Goal: Transaction & Acquisition: Purchase product/service

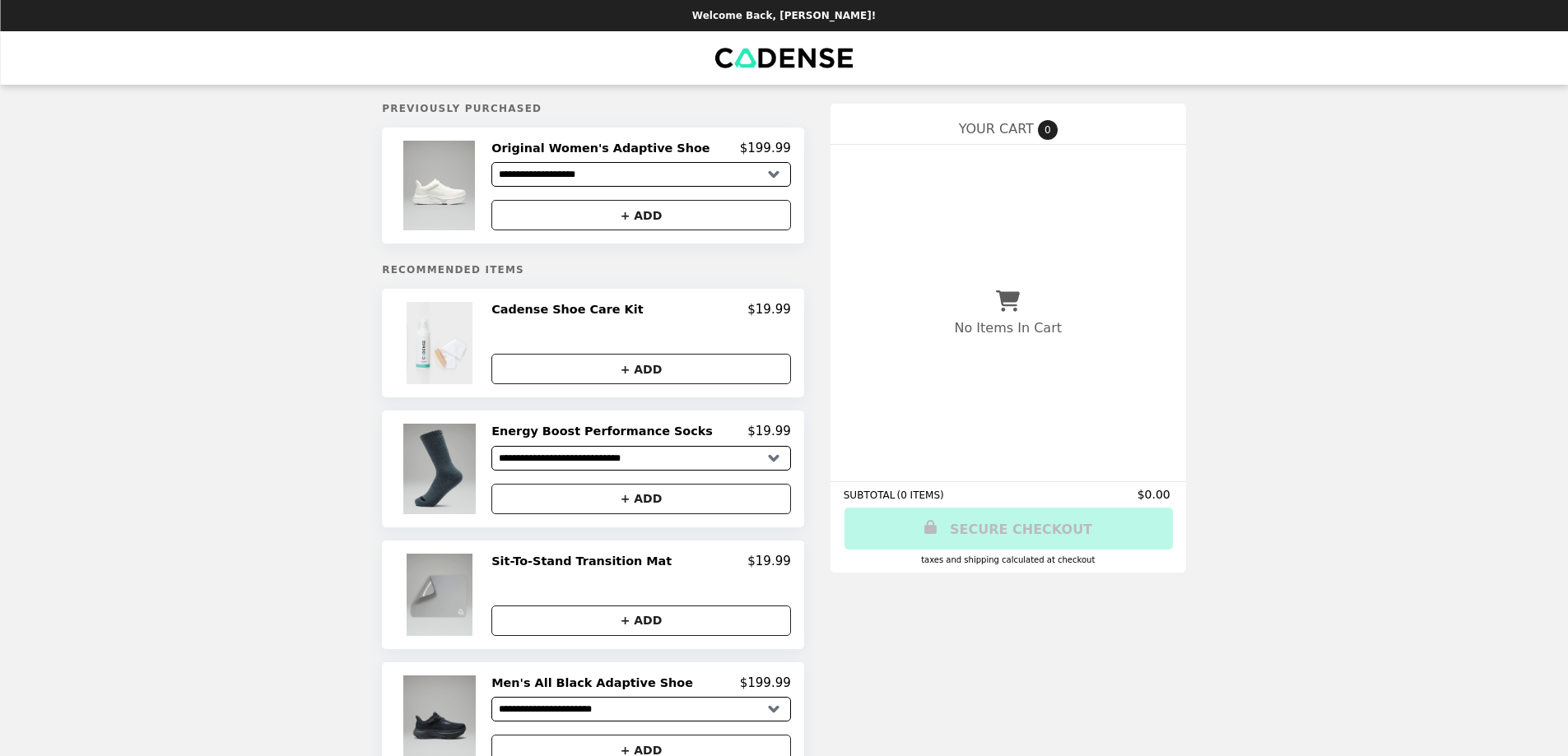
select select "*********"
select select "**********"
click at [747, 175] on select "**********" at bounding box center [641, 174] width 300 height 25
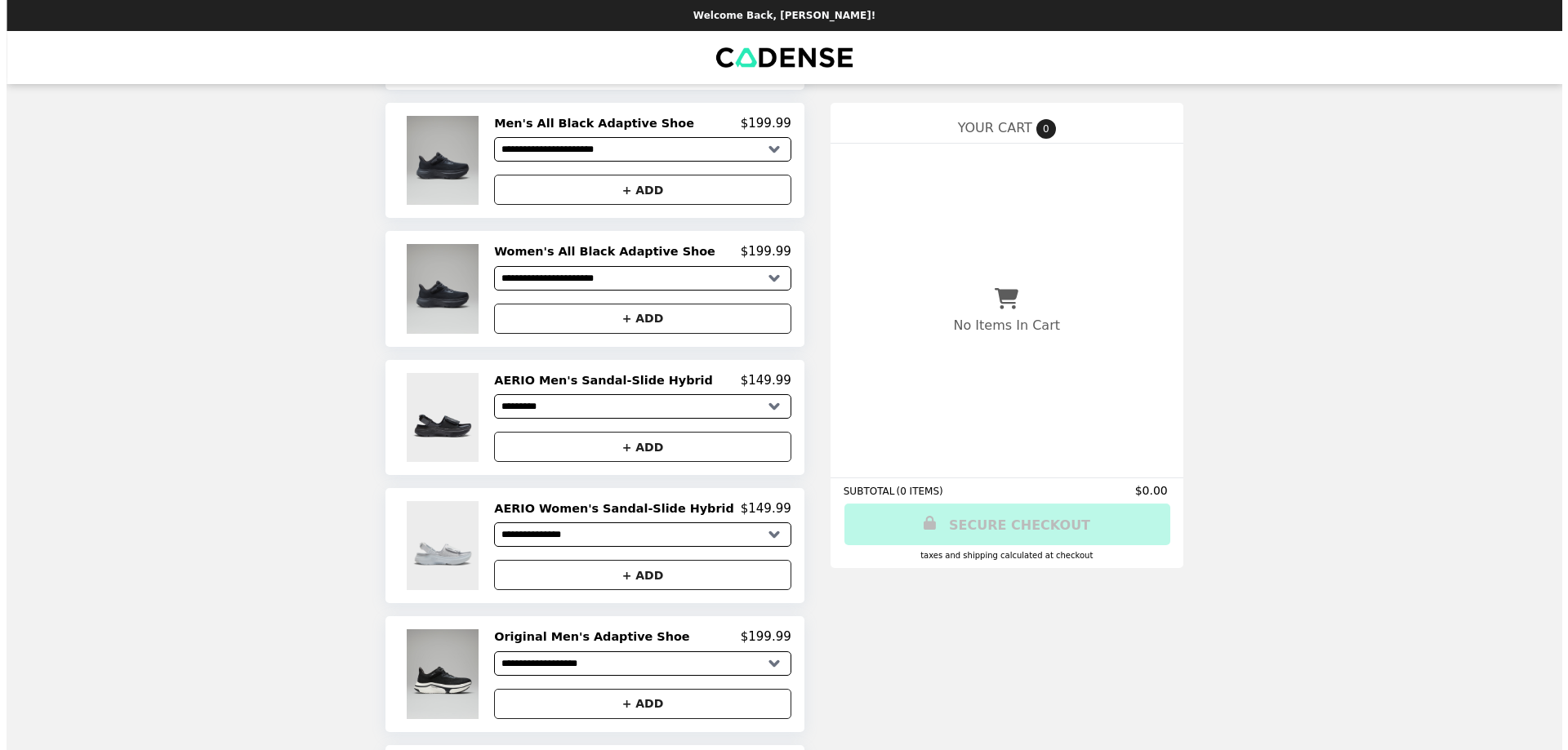
scroll to position [571, 0]
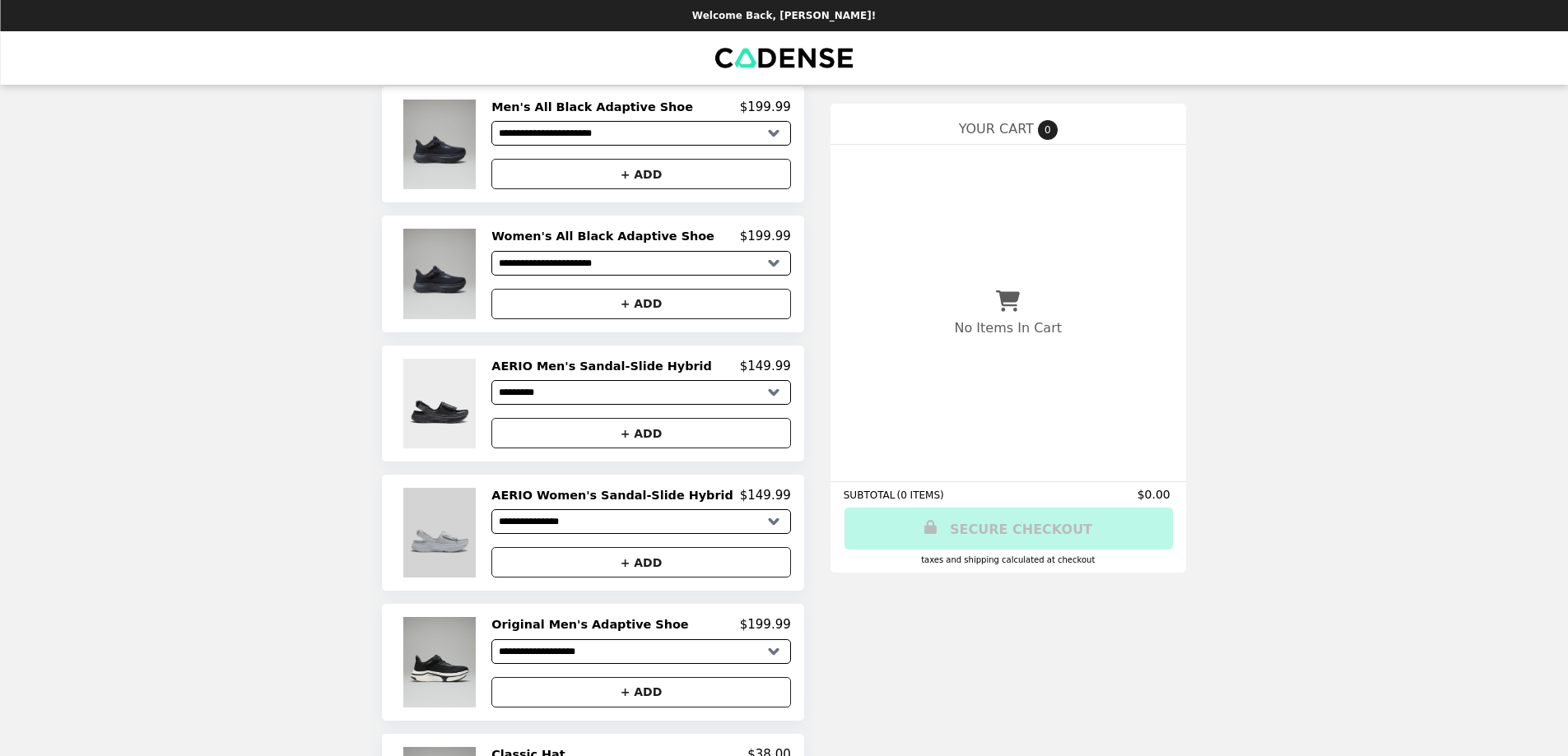
click at [475, 549] on img at bounding box center [441, 533] width 77 height 90
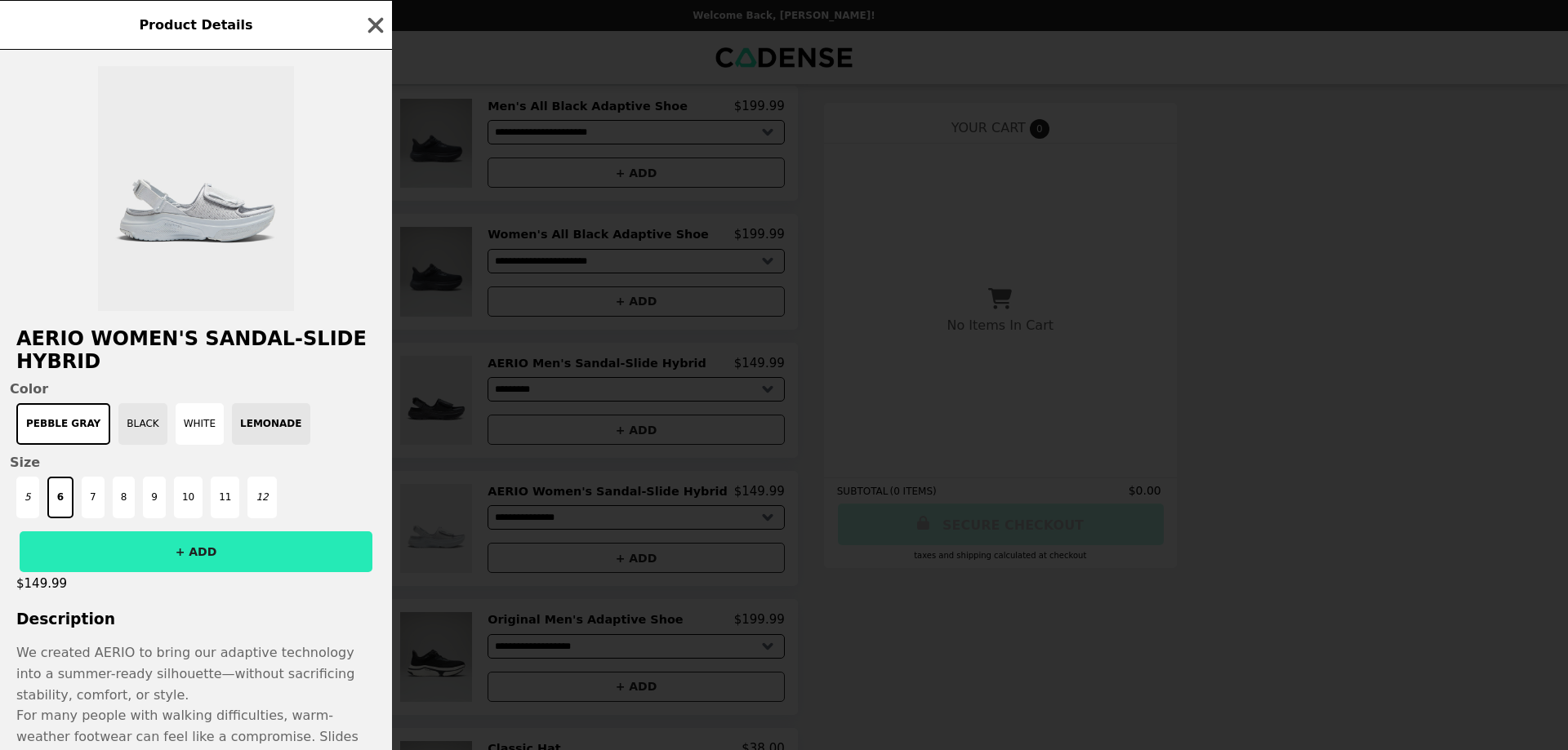
click at [129, 431] on button "Black" at bounding box center [142, 424] width 48 height 42
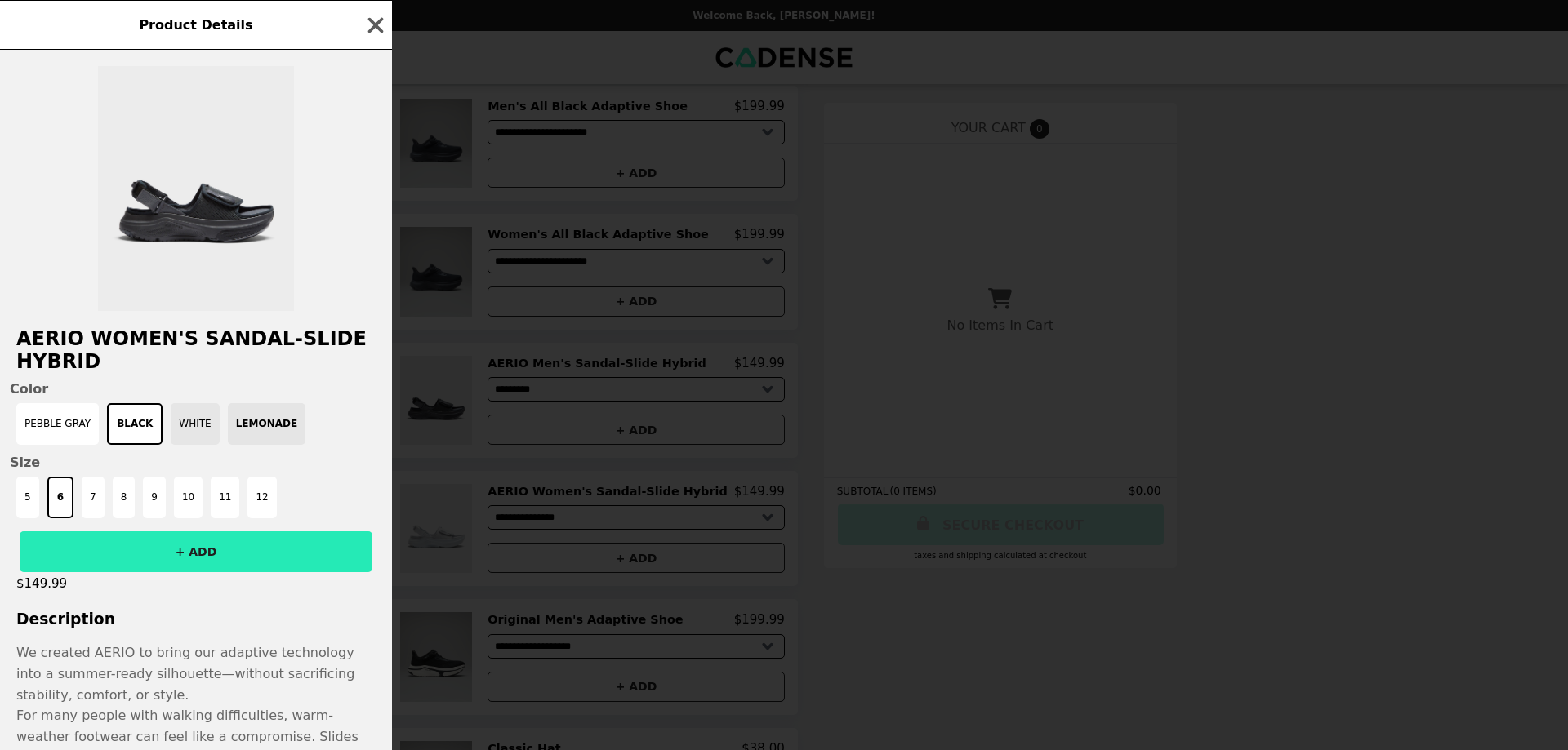
click at [171, 428] on button "White" at bounding box center [195, 424] width 48 height 42
click at [172, 428] on button "White" at bounding box center [195, 424] width 48 height 42
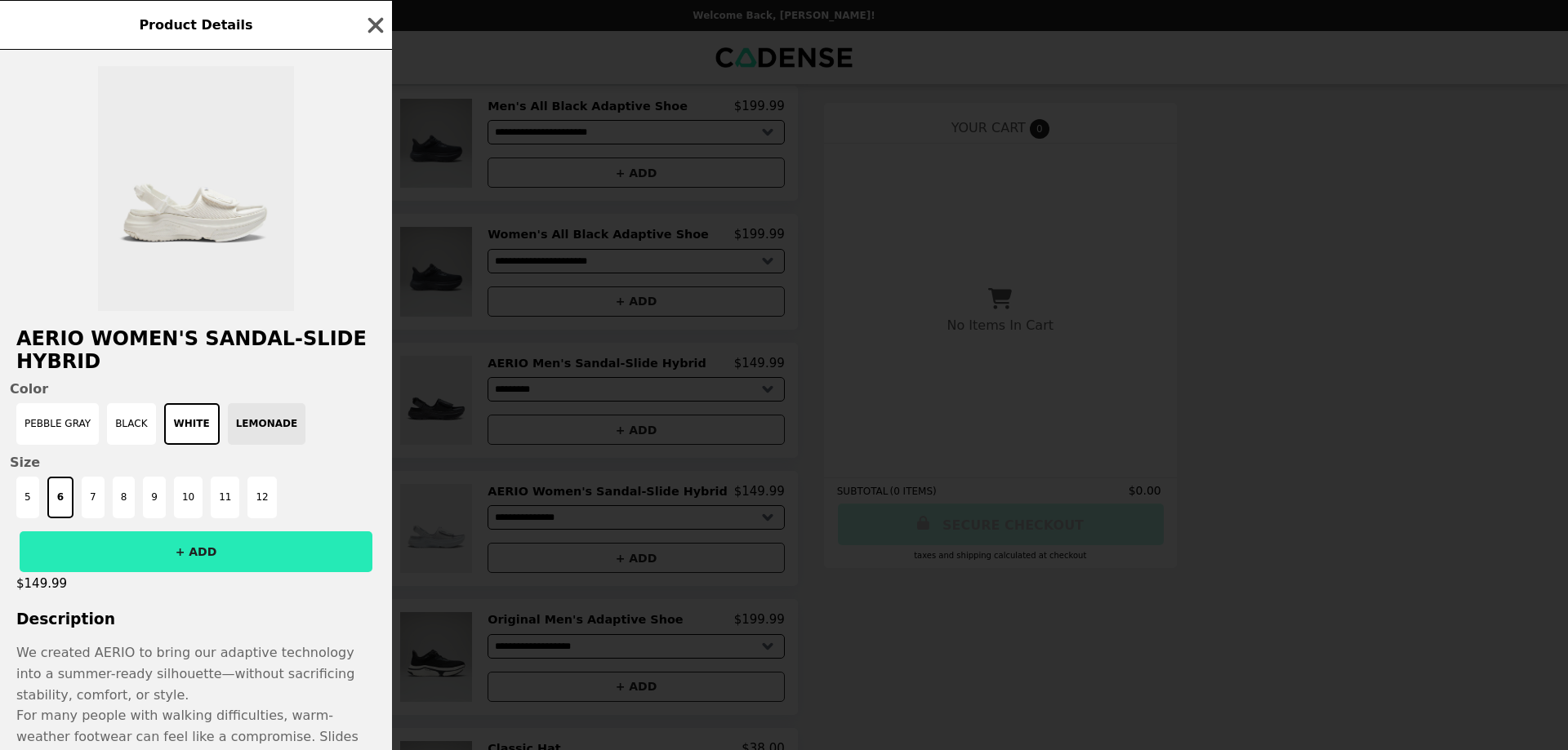
click at [229, 433] on div "Pebble Gray Black White Lemonade" at bounding box center [195, 424] width 373 height 42
click at [249, 438] on div "Pebble Gray Black White Lemonade" at bounding box center [195, 424] width 373 height 42
click at [183, 427] on button "White" at bounding box center [192, 424] width 56 height 42
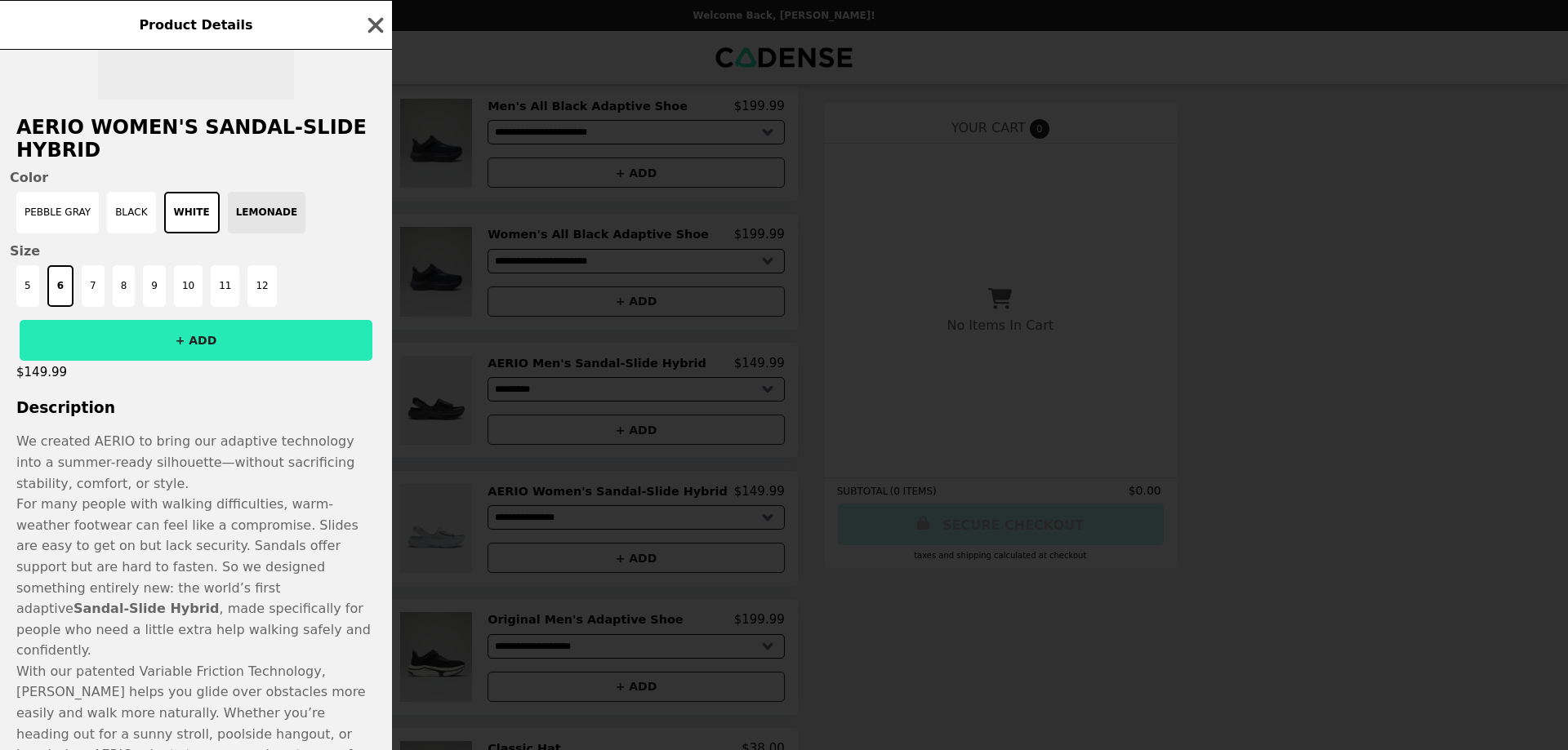
scroll to position [185, 0]
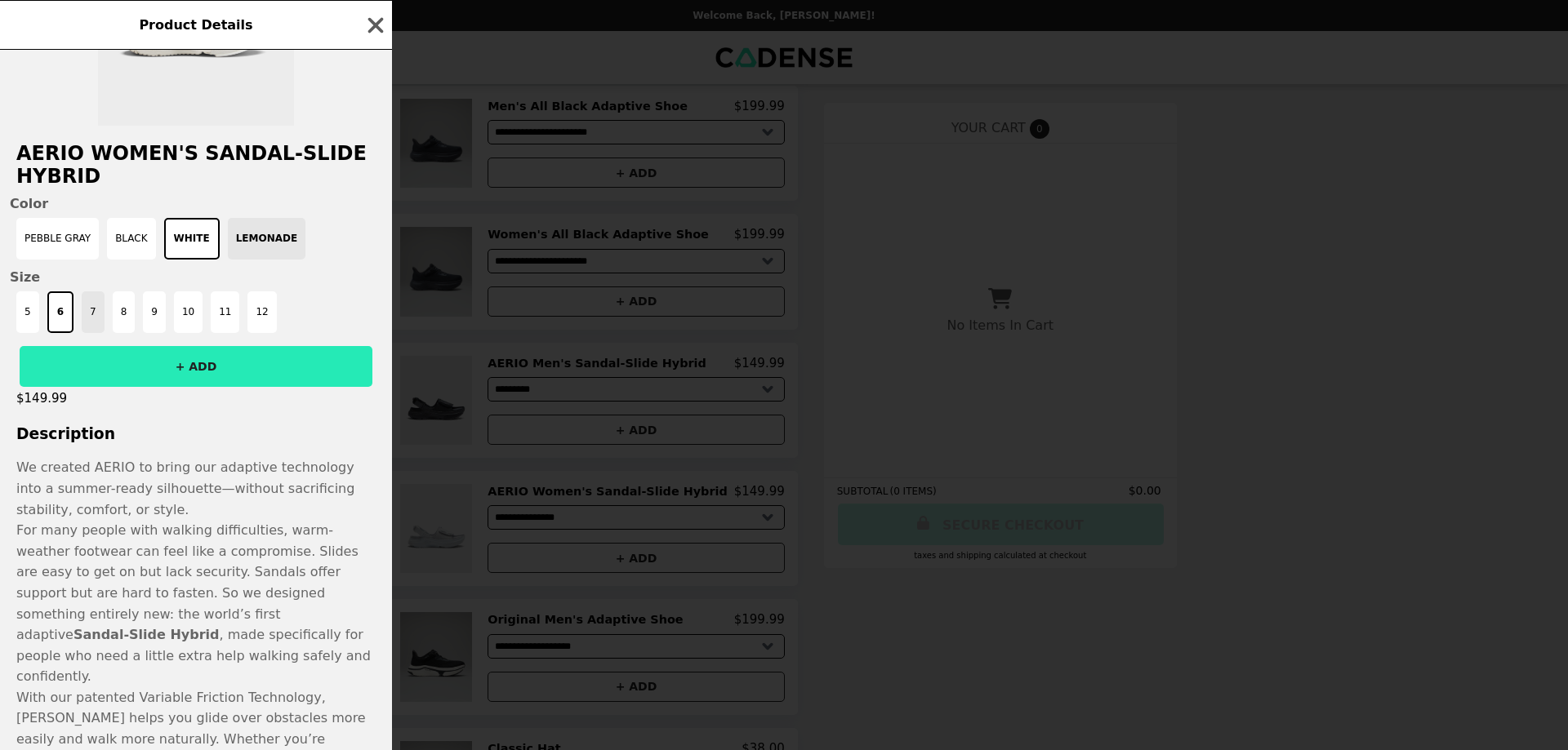
click at [87, 324] on button "7" at bounding box center [93, 312] width 23 height 42
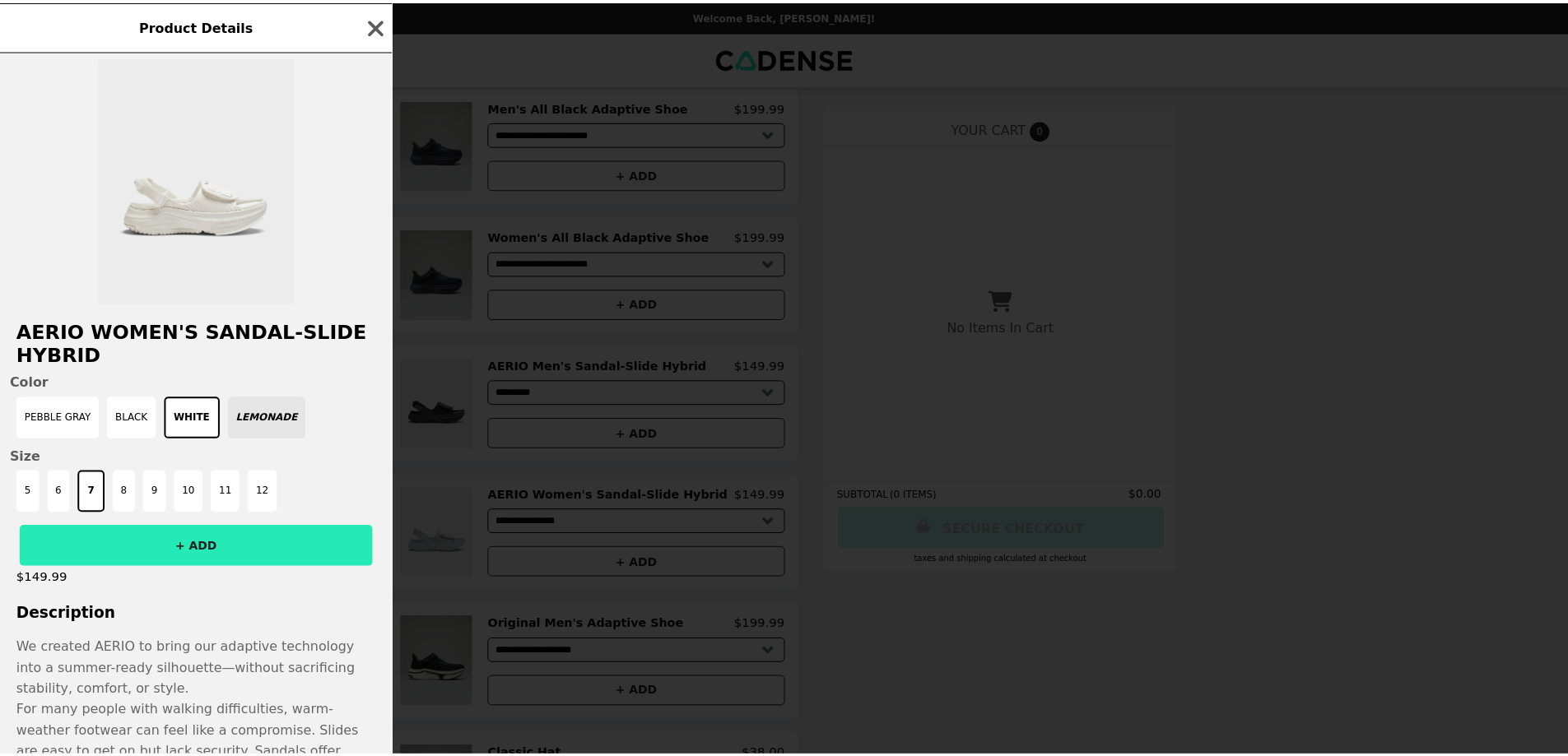
scroll to position [0, 0]
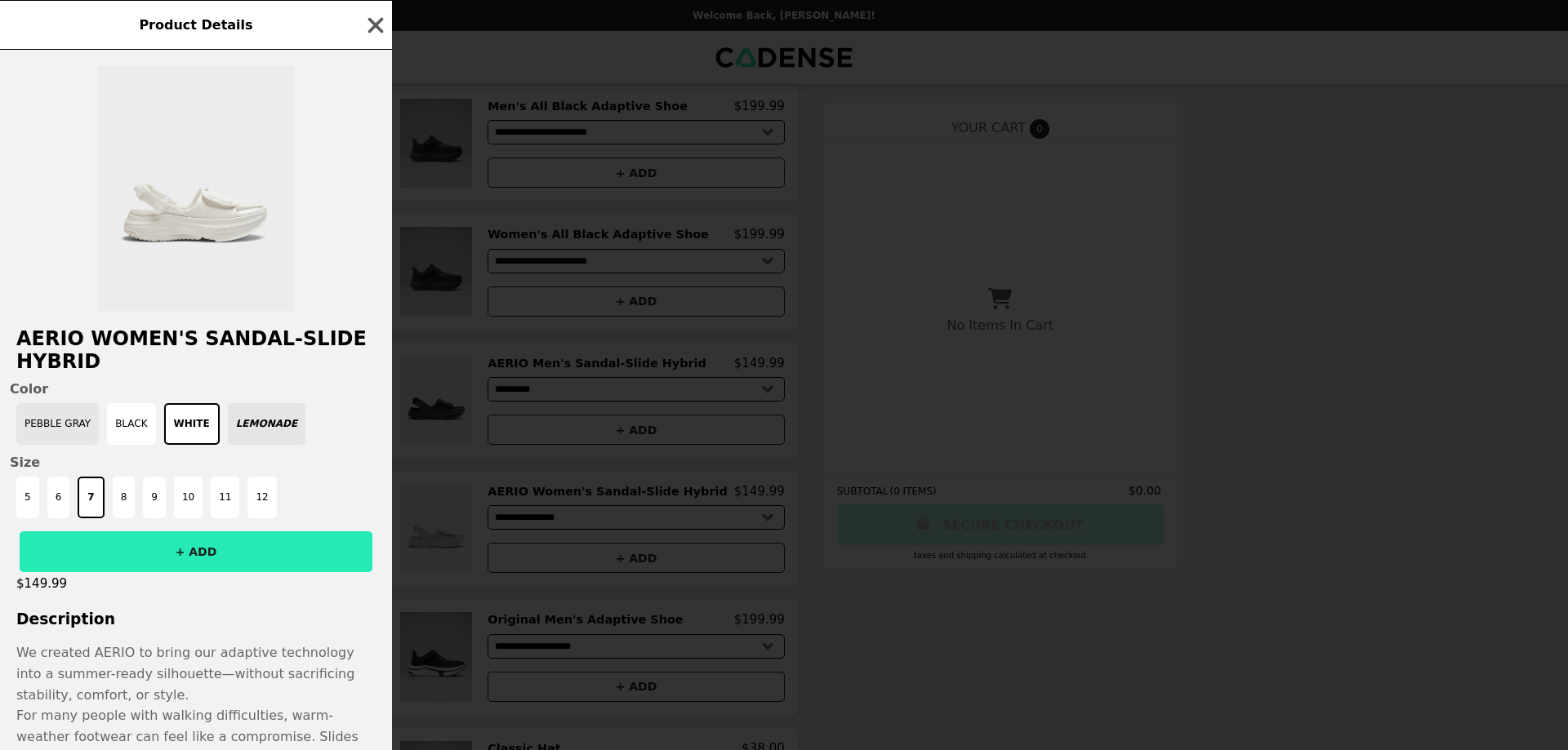
click at [63, 424] on button "Pebble Gray" at bounding box center [58, 424] width 83 height 42
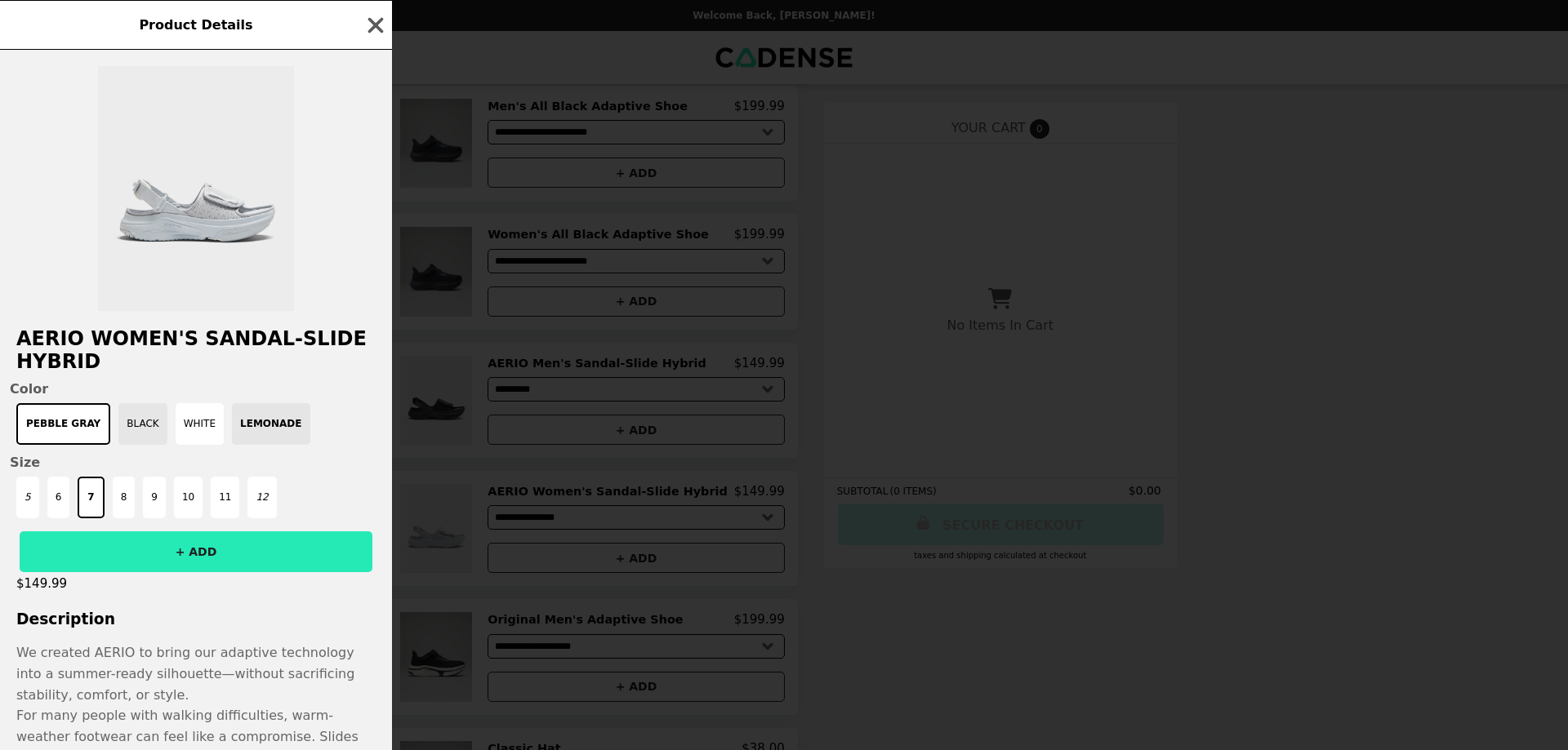
click at [125, 426] on button "Black" at bounding box center [142, 424] width 48 height 42
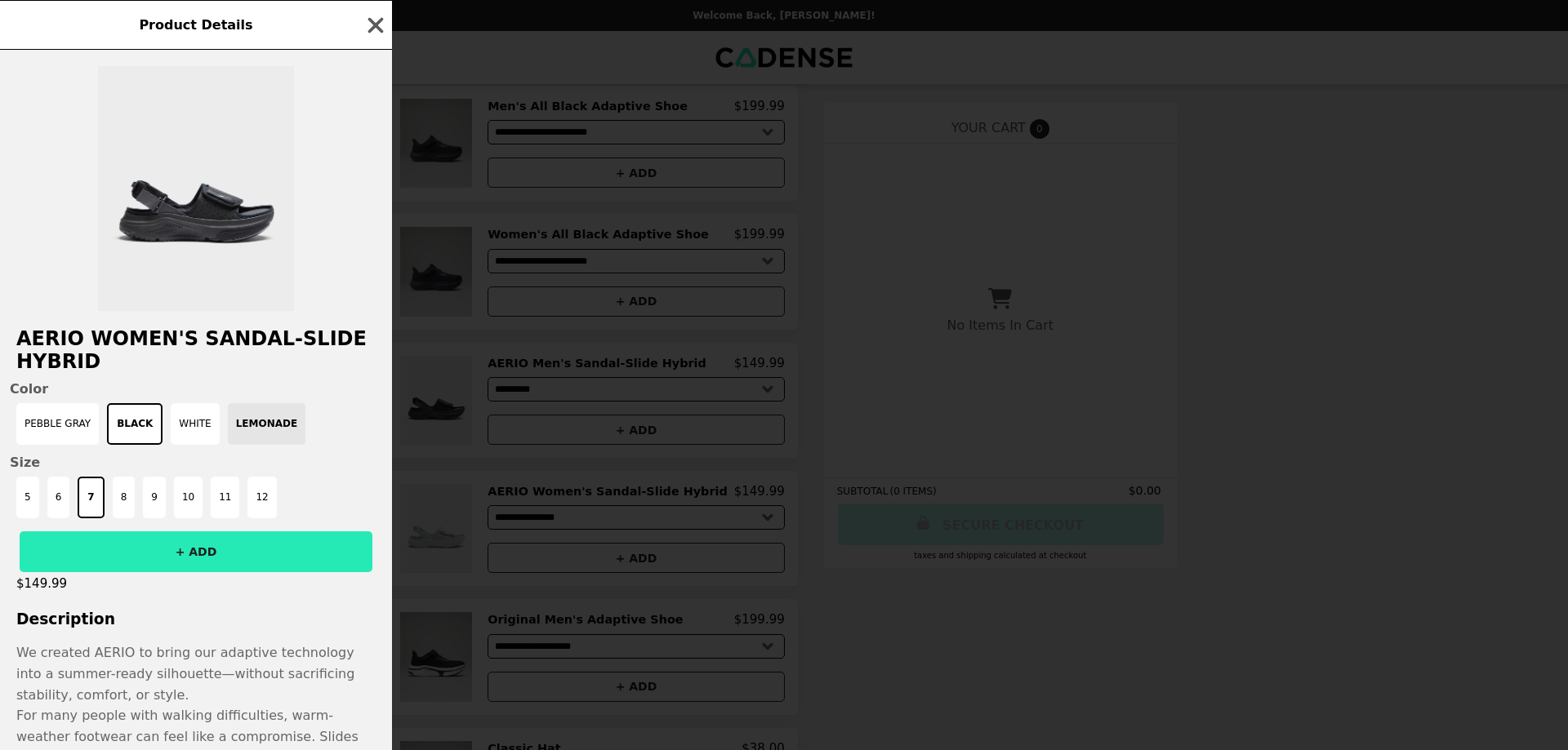
click at [222, 433] on div "Pebble Gray Black White Lemonade" at bounding box center [195, 424] width 373 height 42
click at [378, 32] on icon "button" at bounding box center [375, 25] width 24 height 24
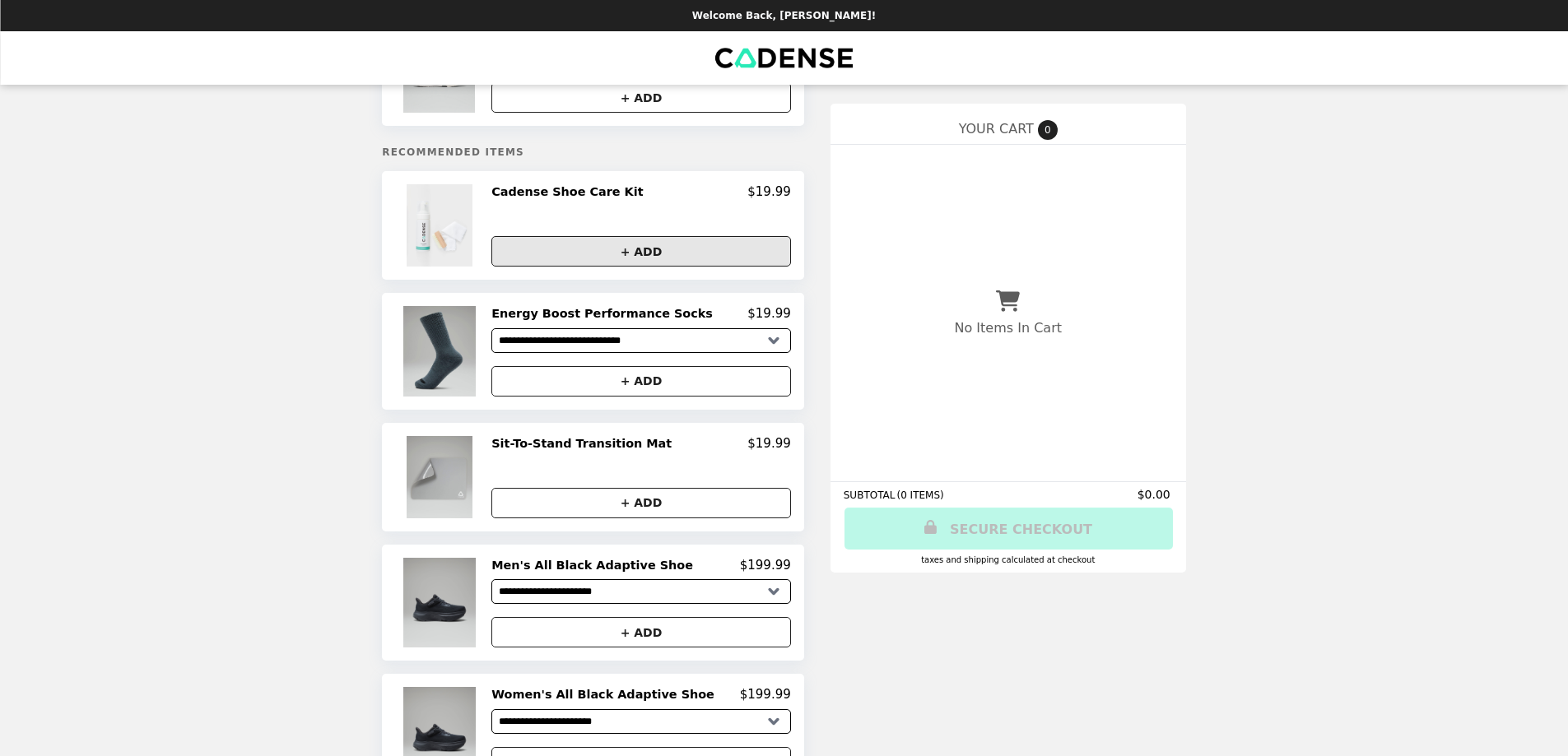
scroll to position [87, 0]
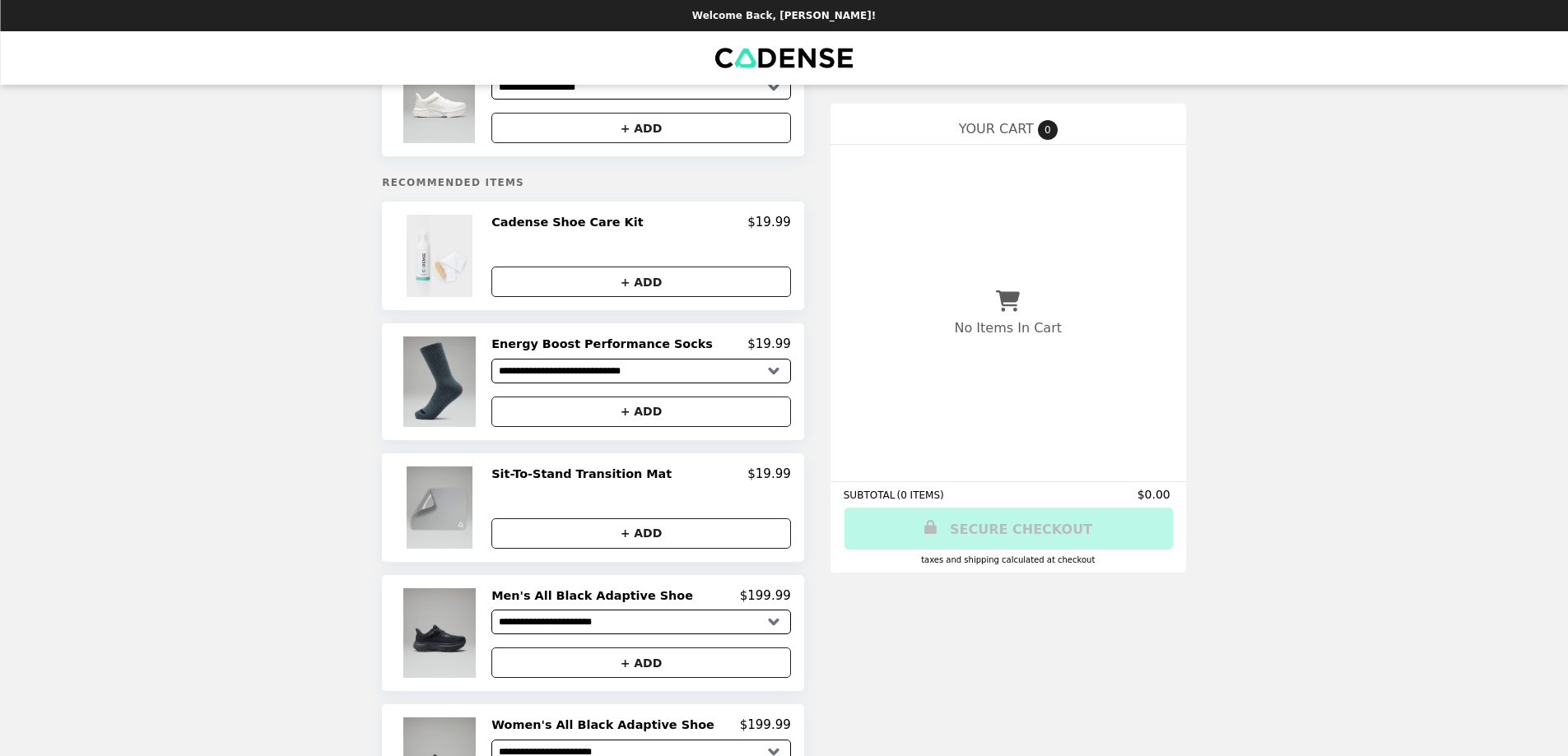
click at [703, 374] on select "**********" at bounding box center [641, 371] width 300 height 25
select select "**********"
click at [520, 365] on select "**********" at bounding box center [641, 371] width 300 height 25
click at [634, 515] on div "+ ADD" at bounding box center [641, 527] width 300 height 44
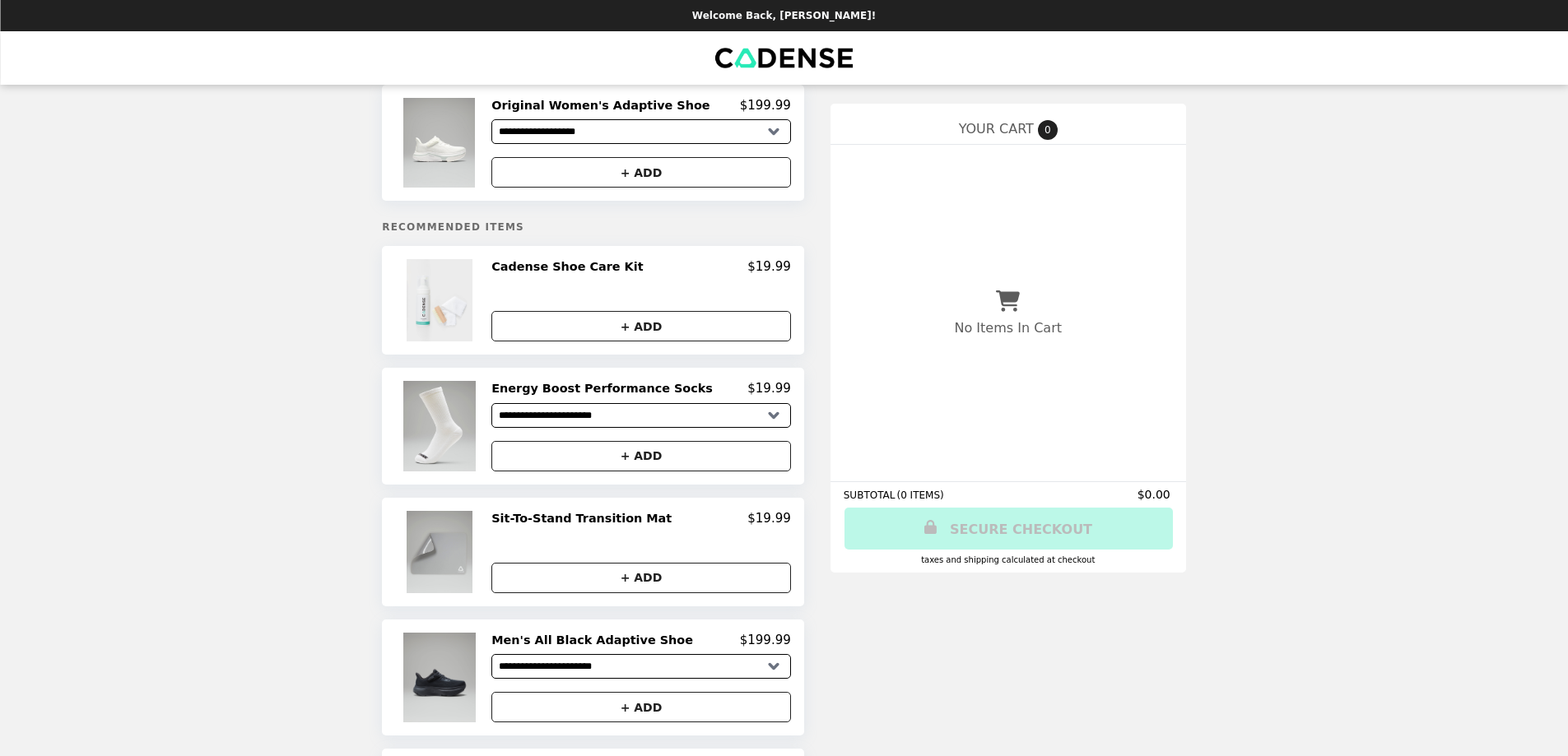
scroll to position [0, 0]
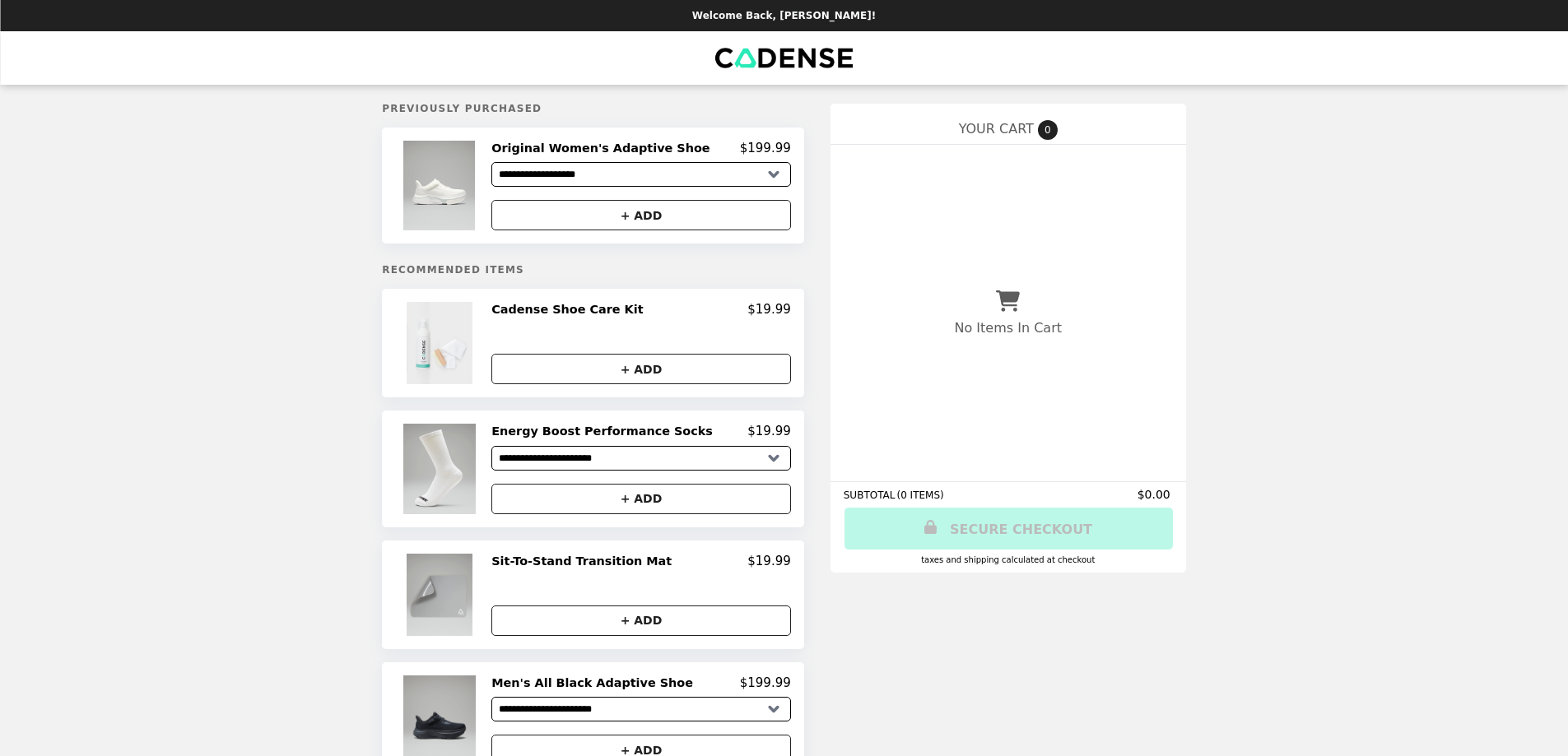
click at [562, 316] on h2 "Cadense Shoe Care Kit" at bounding box center [571, 309] width 158 height 15
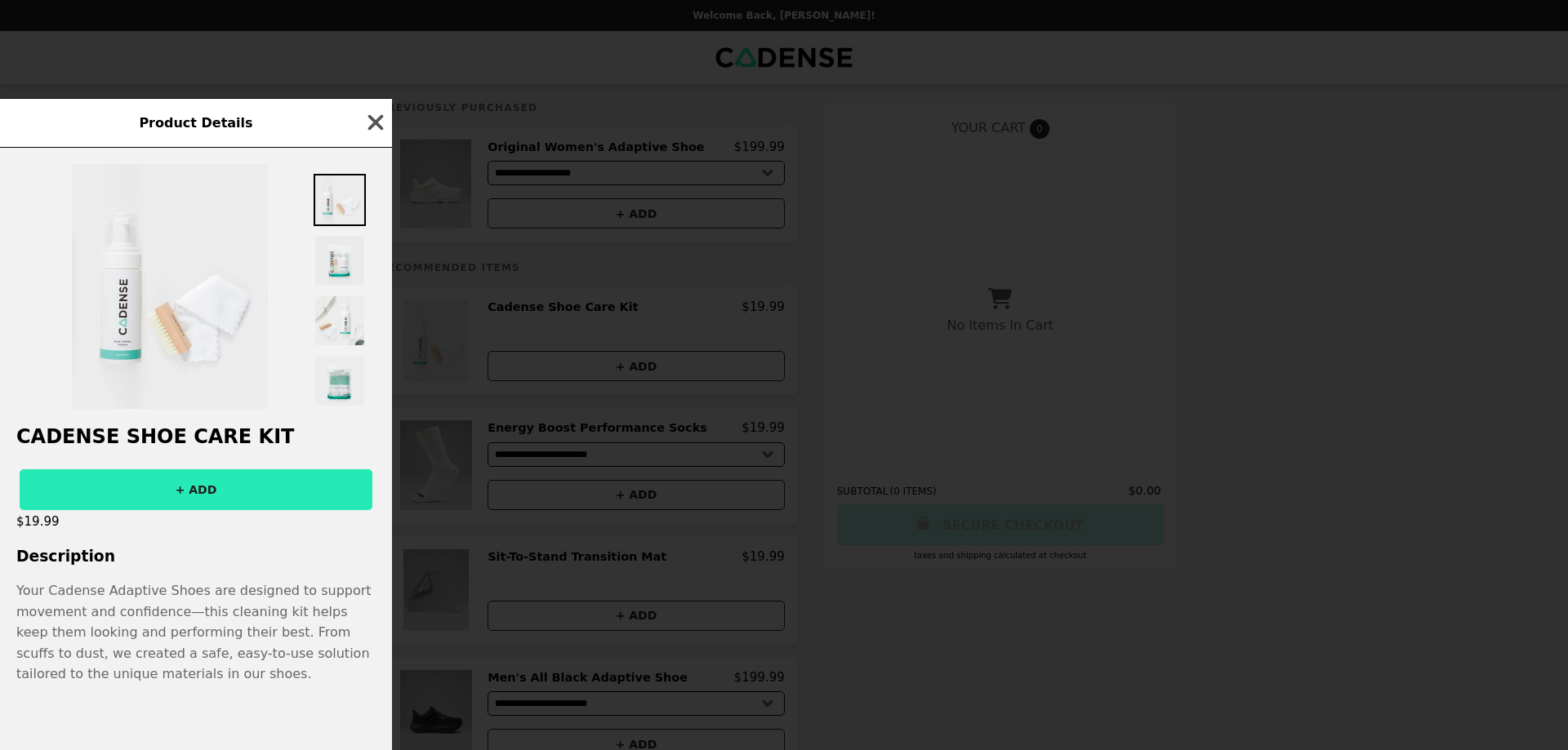
click at [369, 118] on icon "button" at bounding box center [375, 122] width 24 height 24
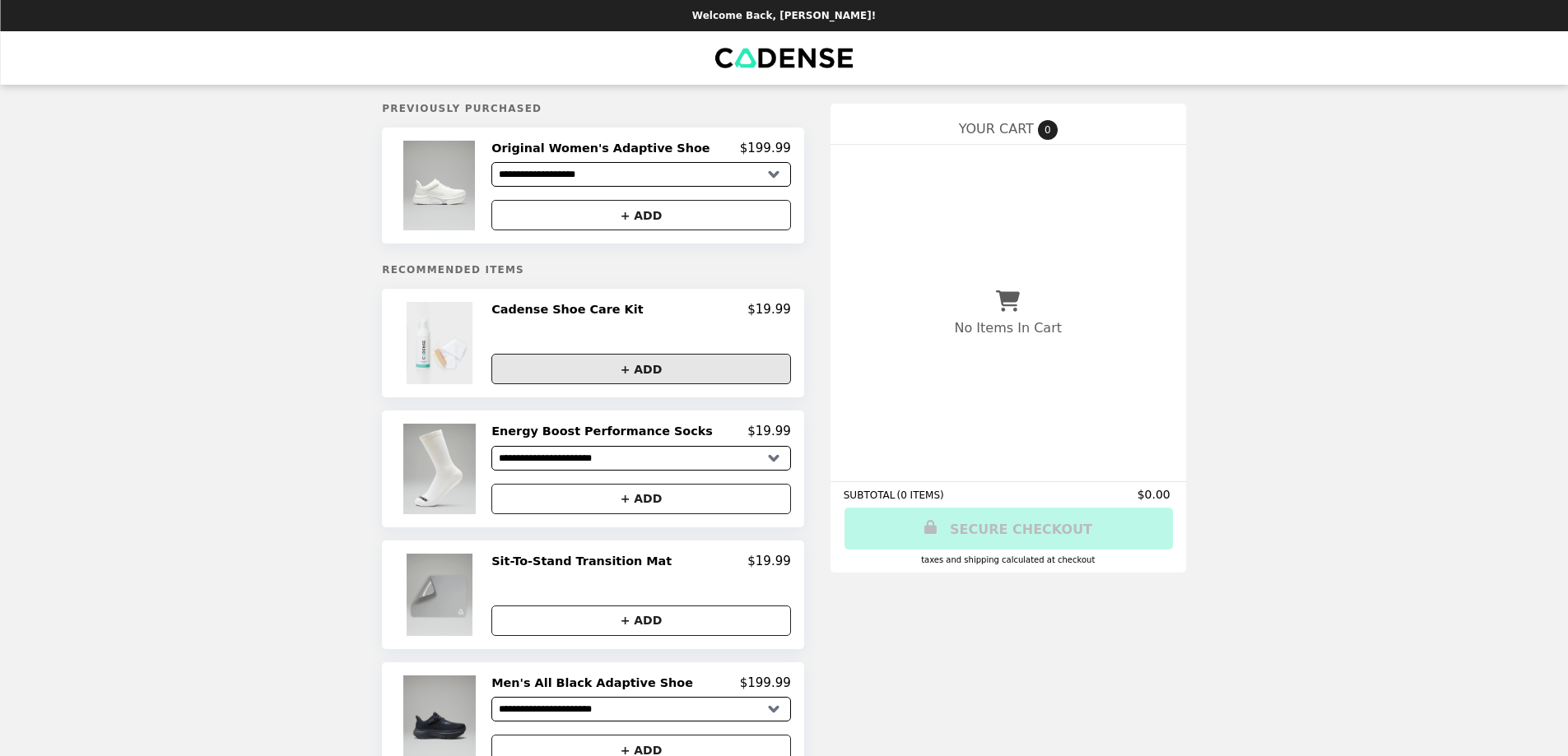
click at [640, 368] on button "+ ADD" at bounding box center [641, 368] width 300 height 31
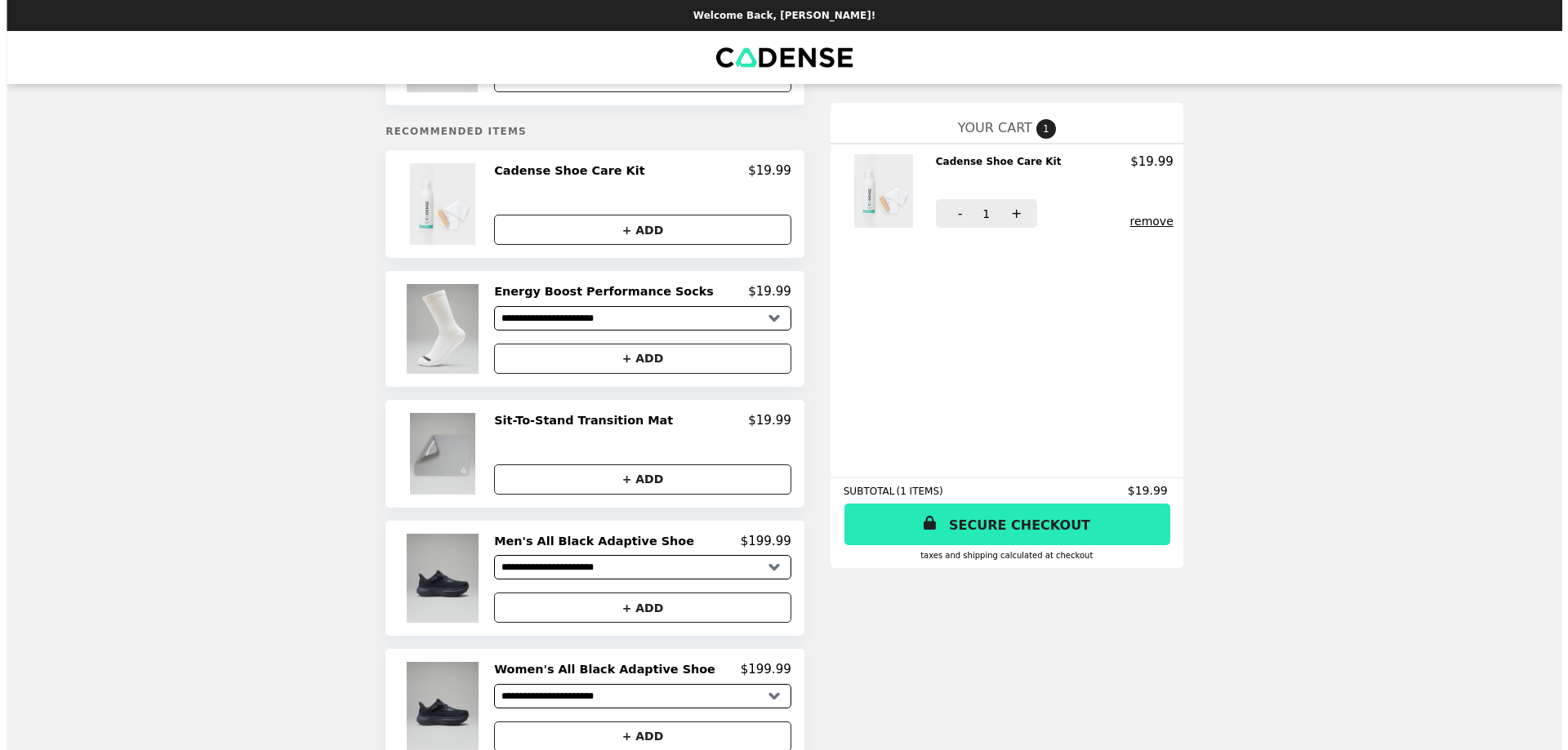
scroll to position [163, 0]
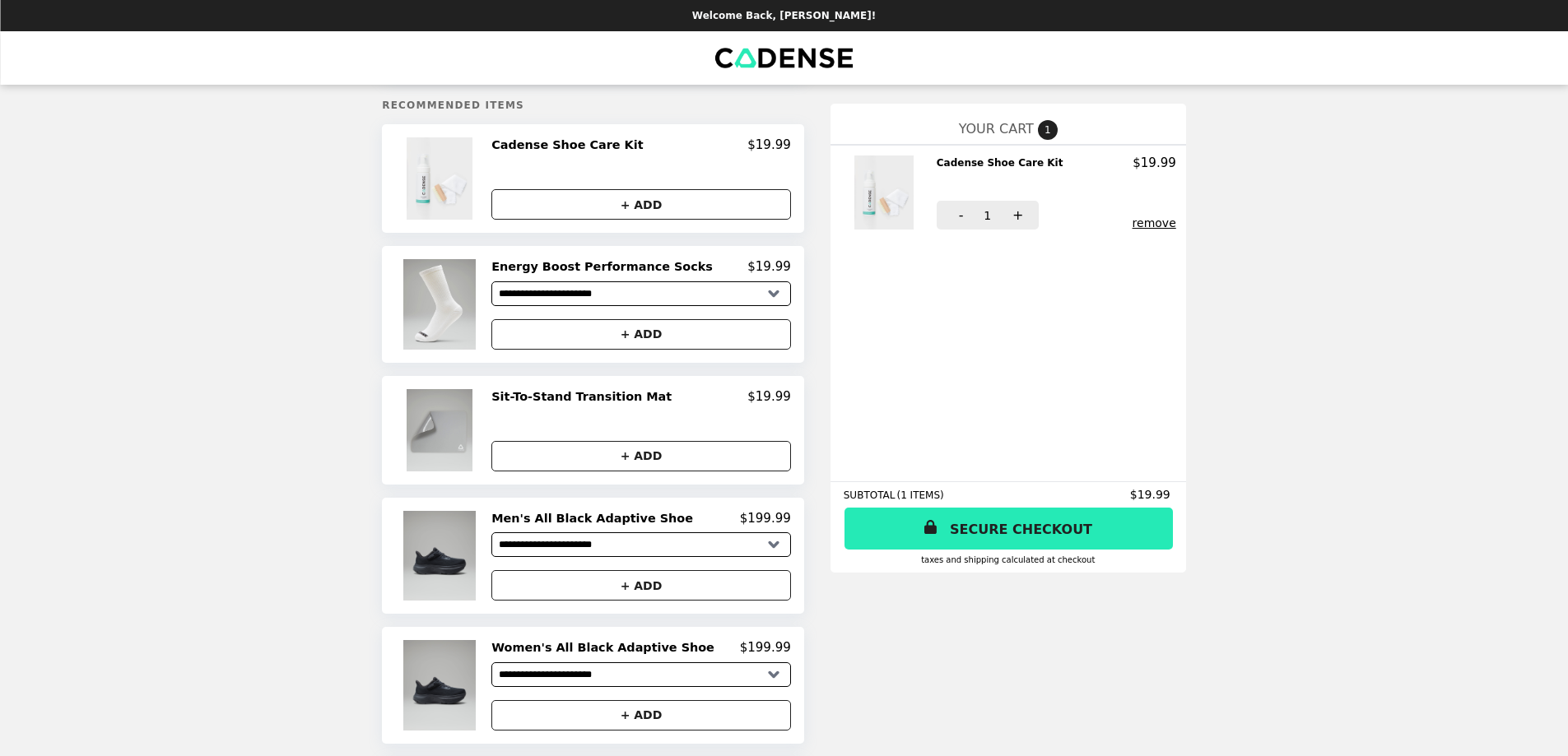
click at [563, 404] on h2 "Sit-To-Stand Transition Mat" at bounding box center [585, 396] width 186 height 15
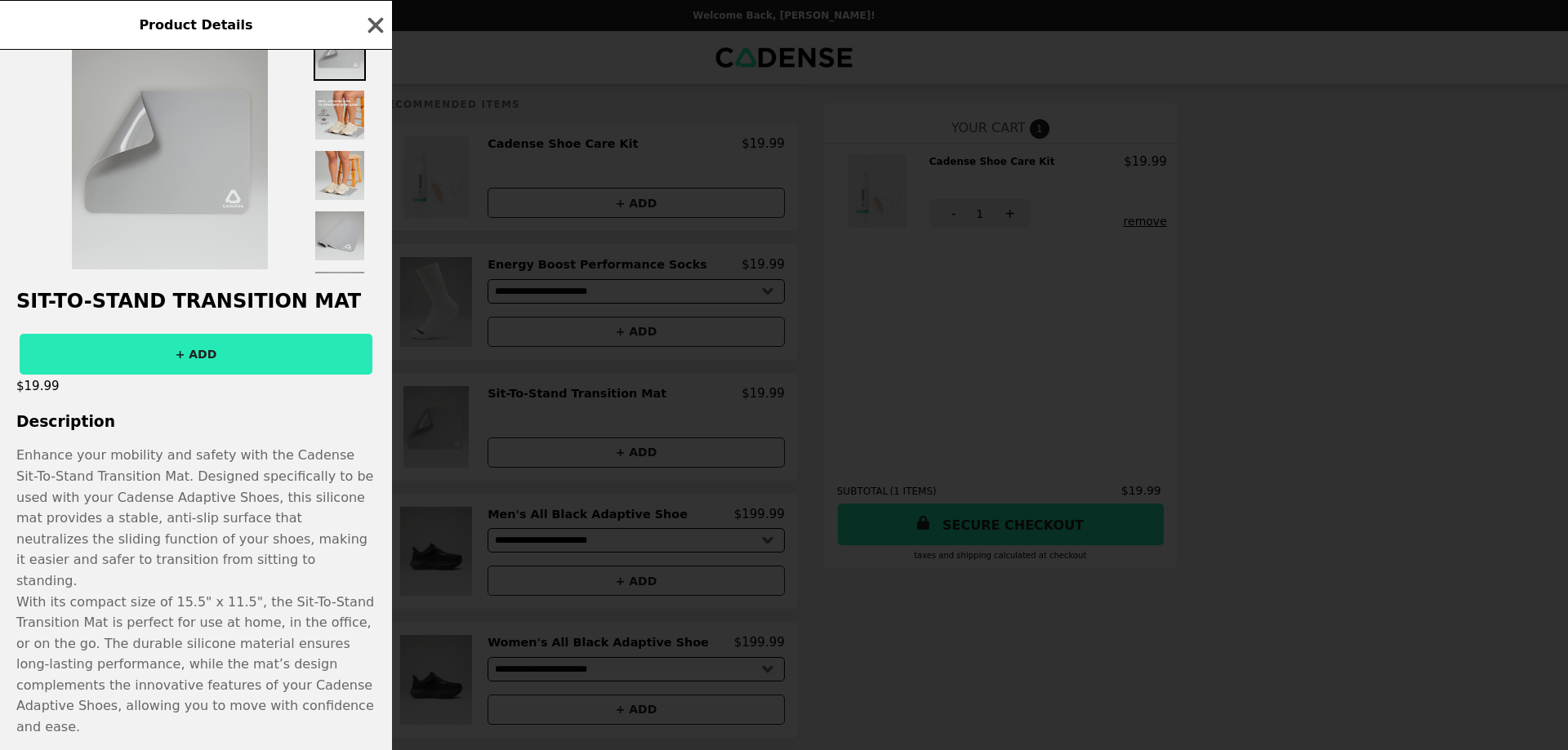
scroll to position [66, 0]
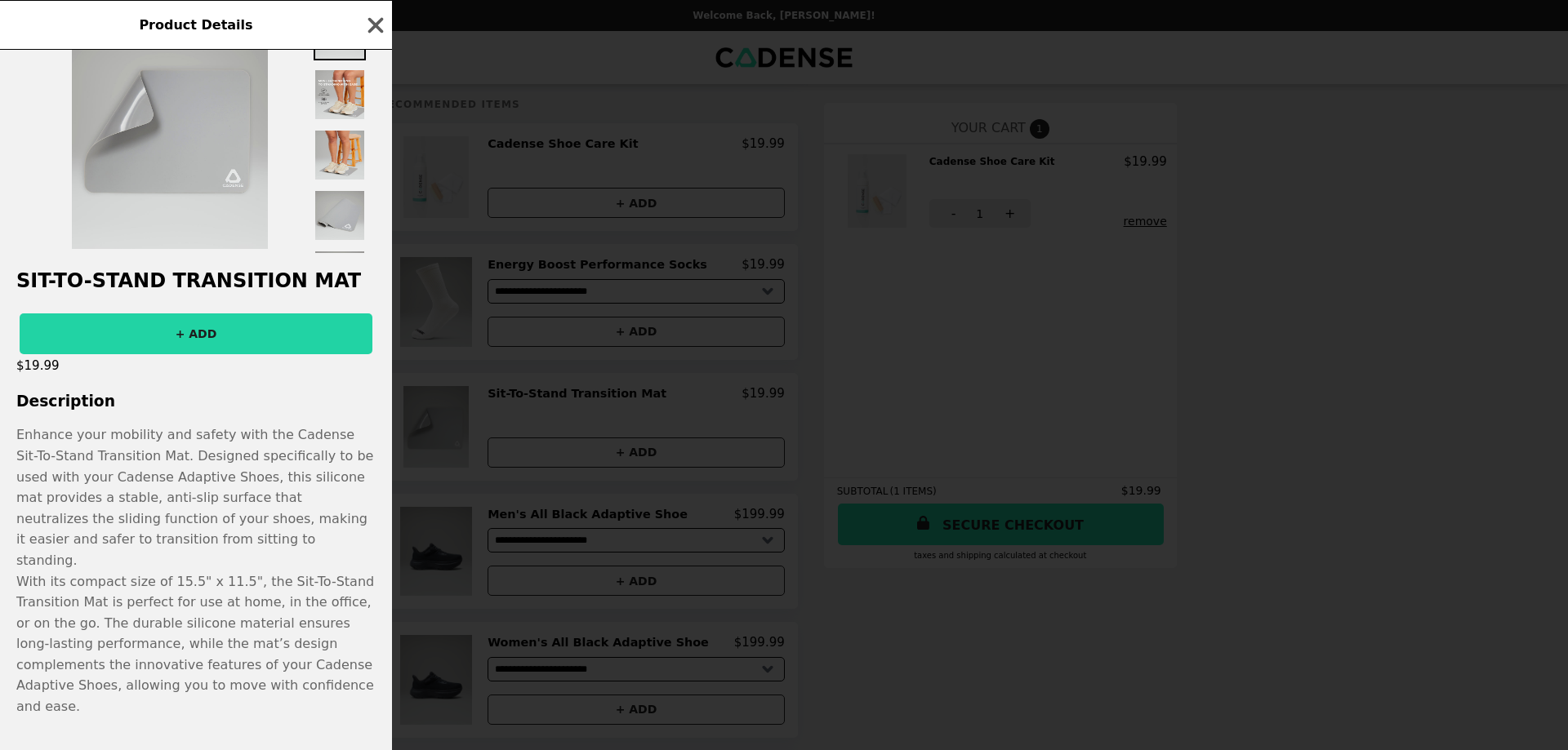
click at [251, 333] on button "+ ADD" at bounding box center [195, 333] width 353 height 41
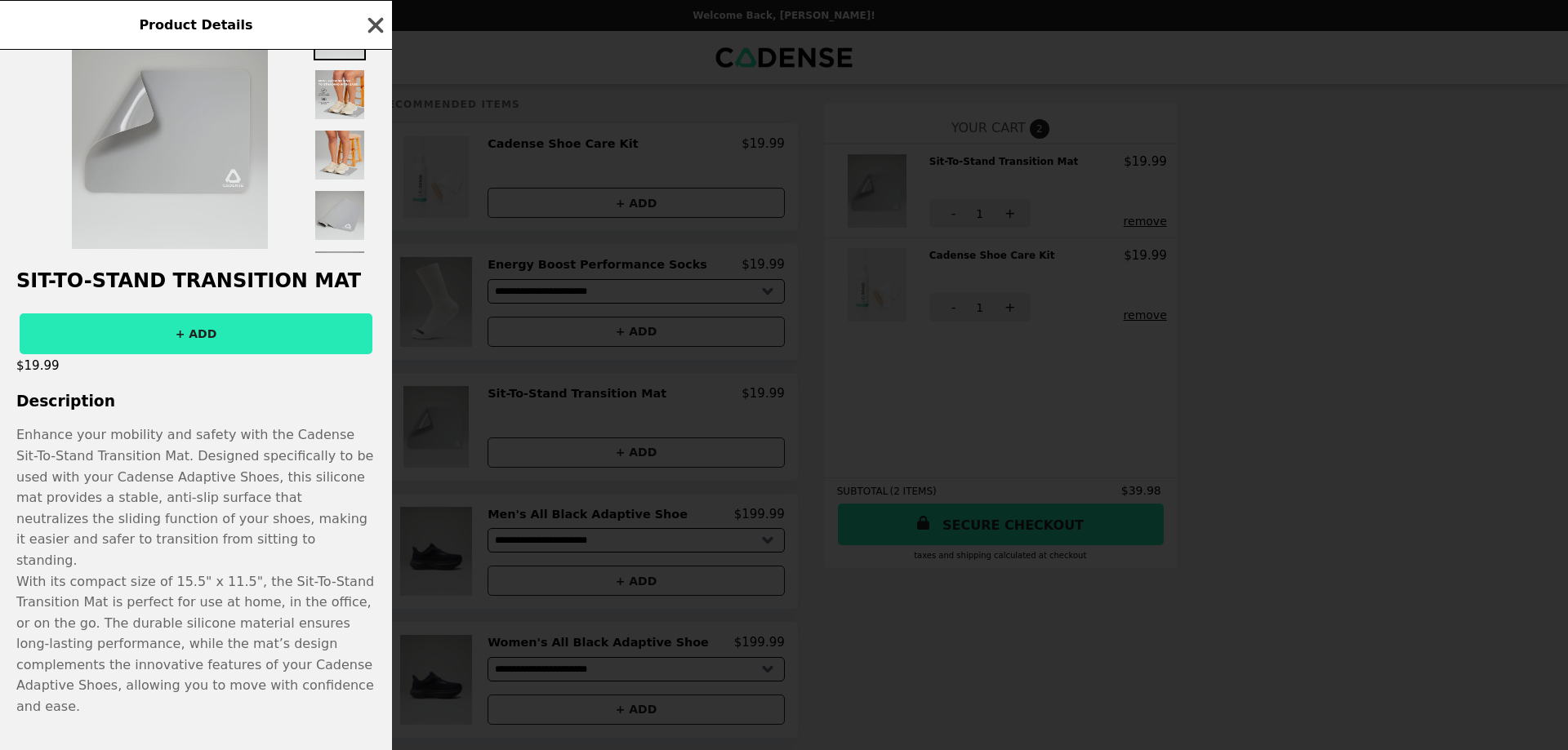
click at [386, 19] on icon "button" at bounding box center [375, 25] width 24 height 24
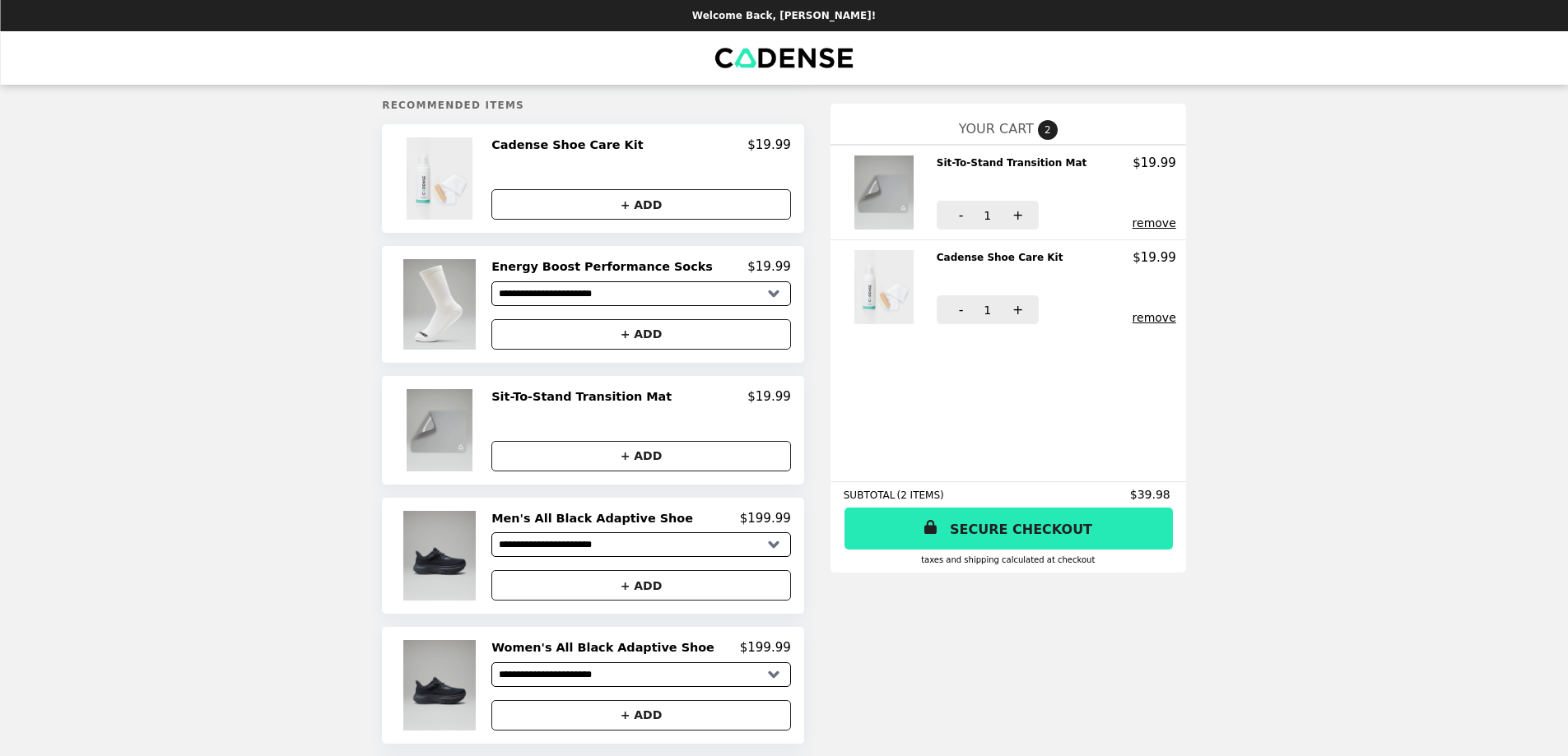
click at [573, 271] on h2 "Energy Boost Performance Socks" at bounding box center [605, 266] width 228 height 15
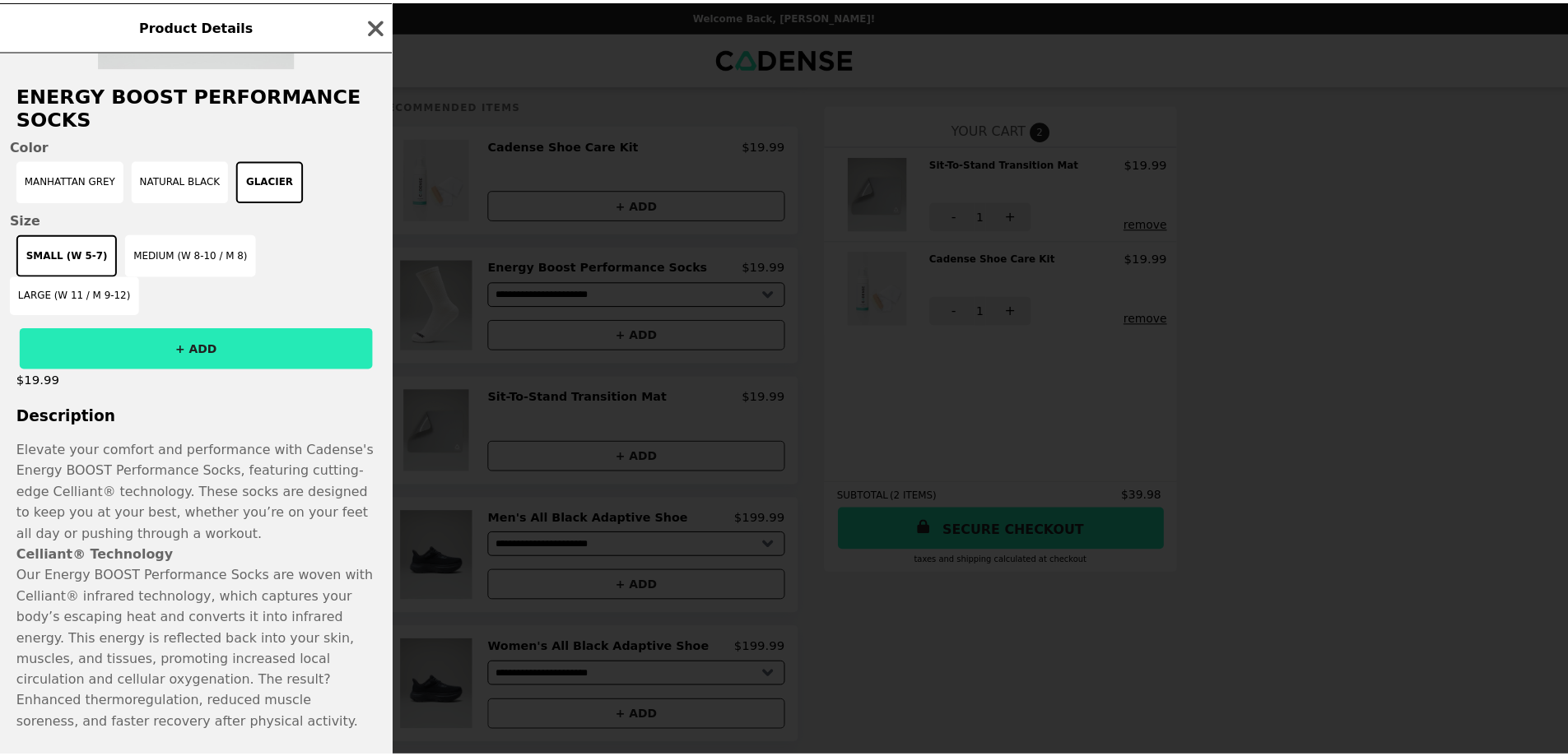
scroll to position [248, 0]
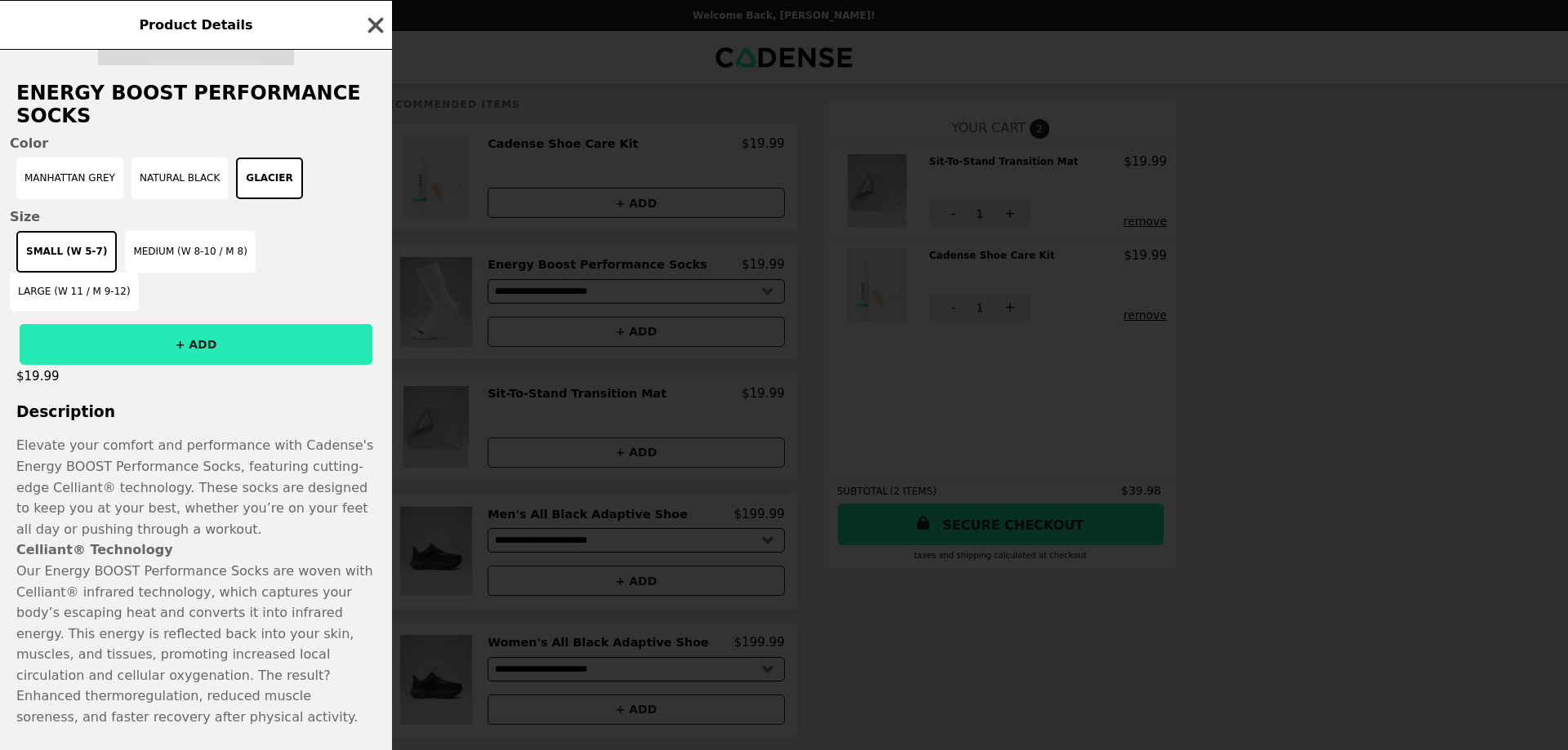
click at [374, 31] on icon "button" at bounding box center [375, 25] width 24 height 24
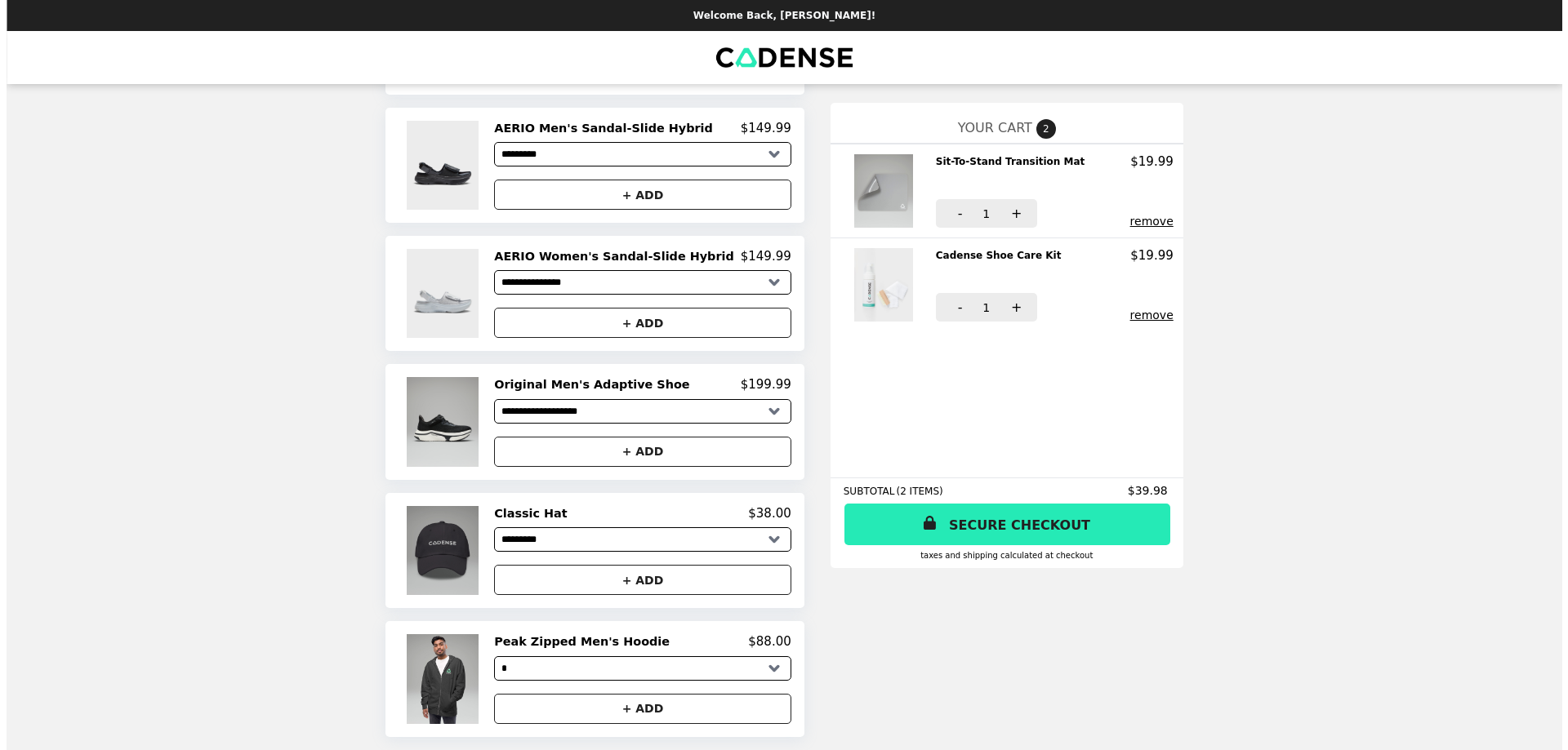
scroll to position [821, 0]
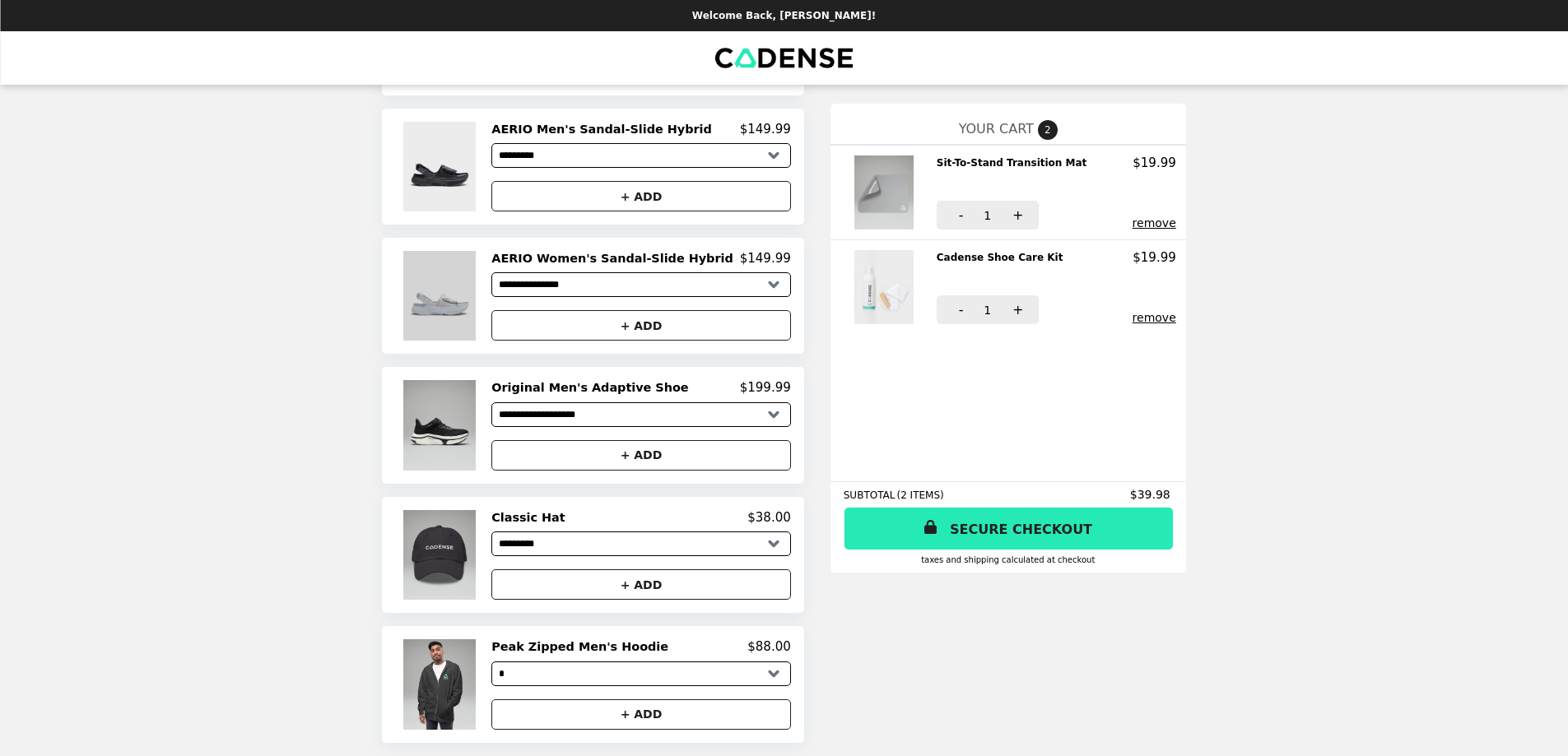
click at [463, 313] on img at bounding box center [441, 295] width 77 height 90
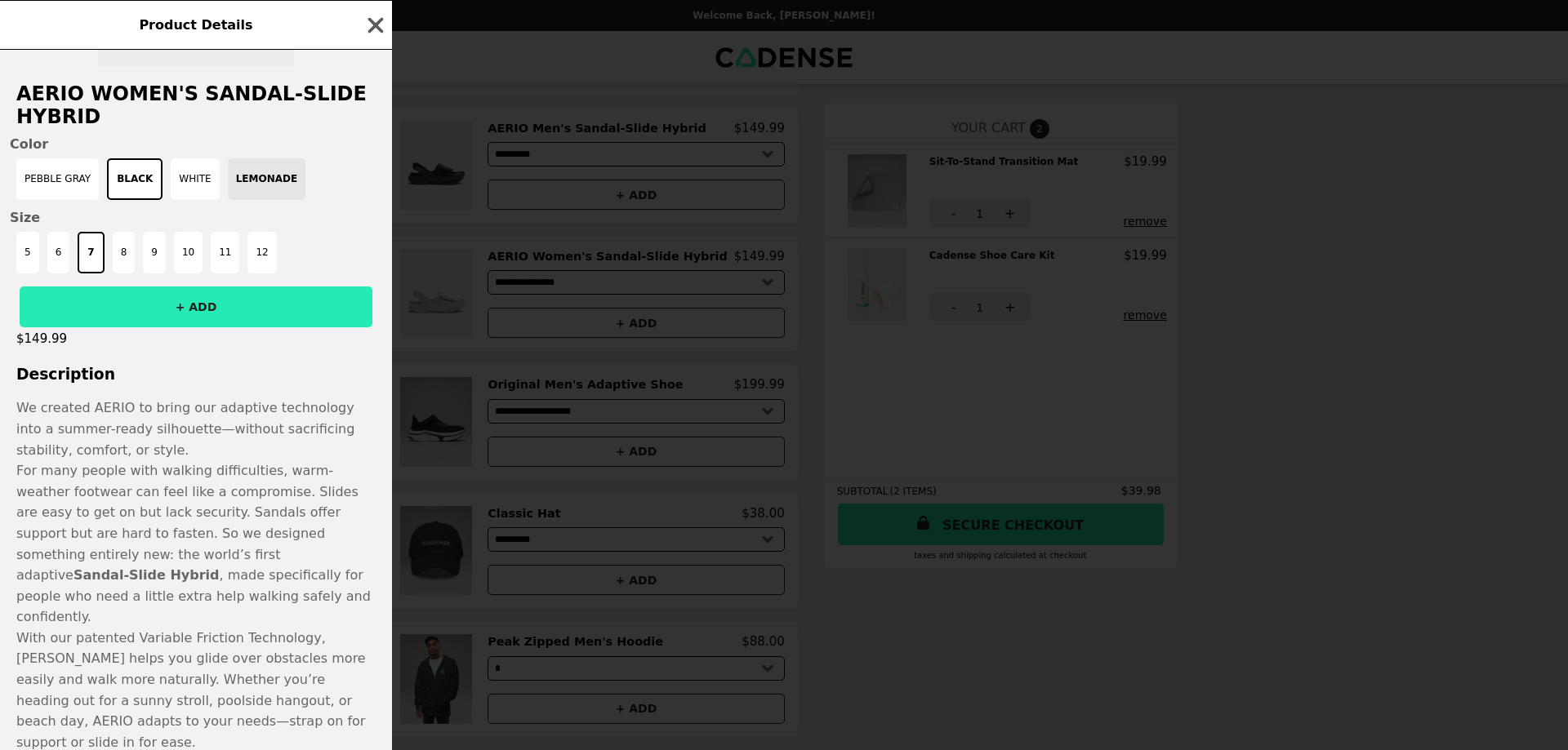
scroll to position [267, 0]
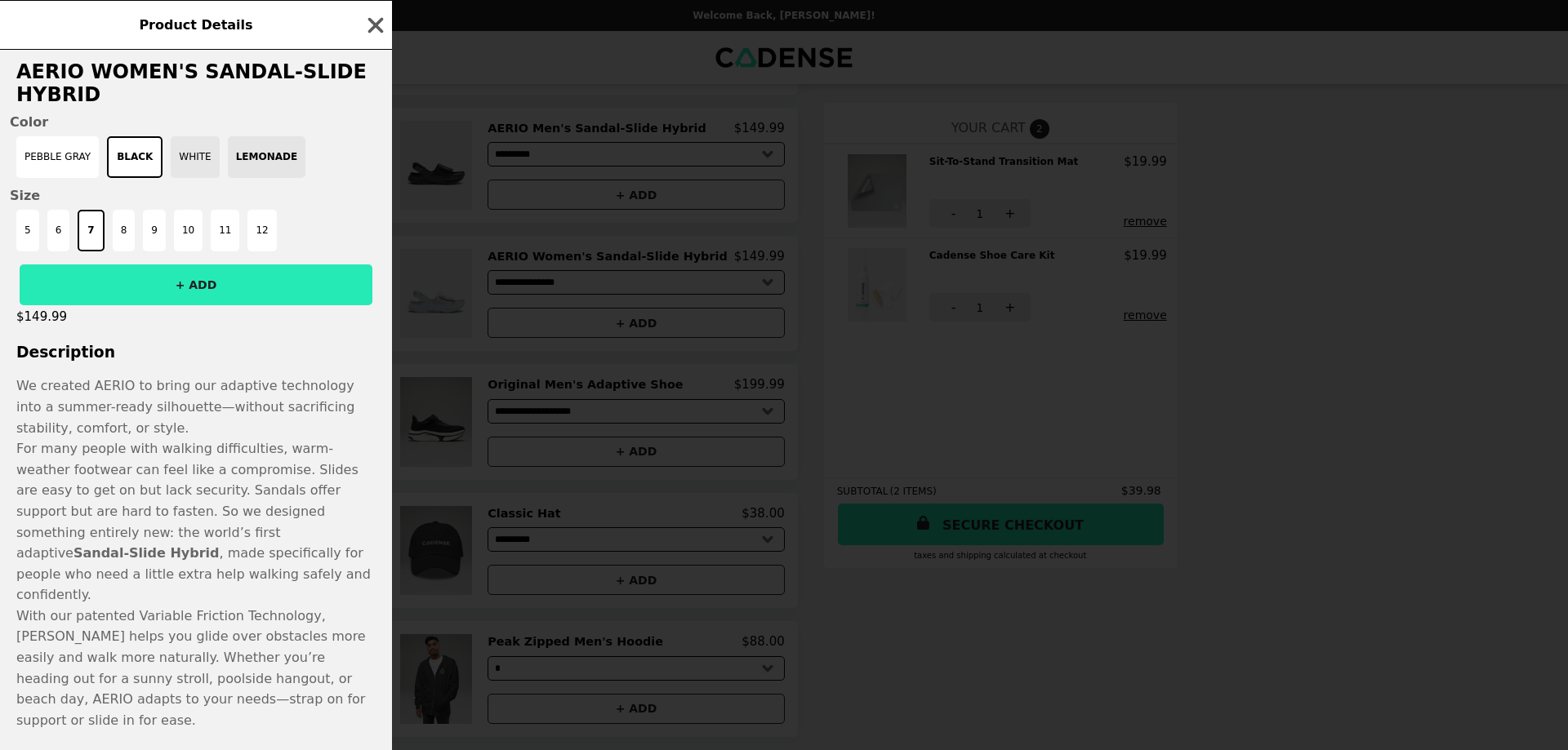
click at [183, 167] on button "White" at bounding box center [195, 157] width 48 height 42
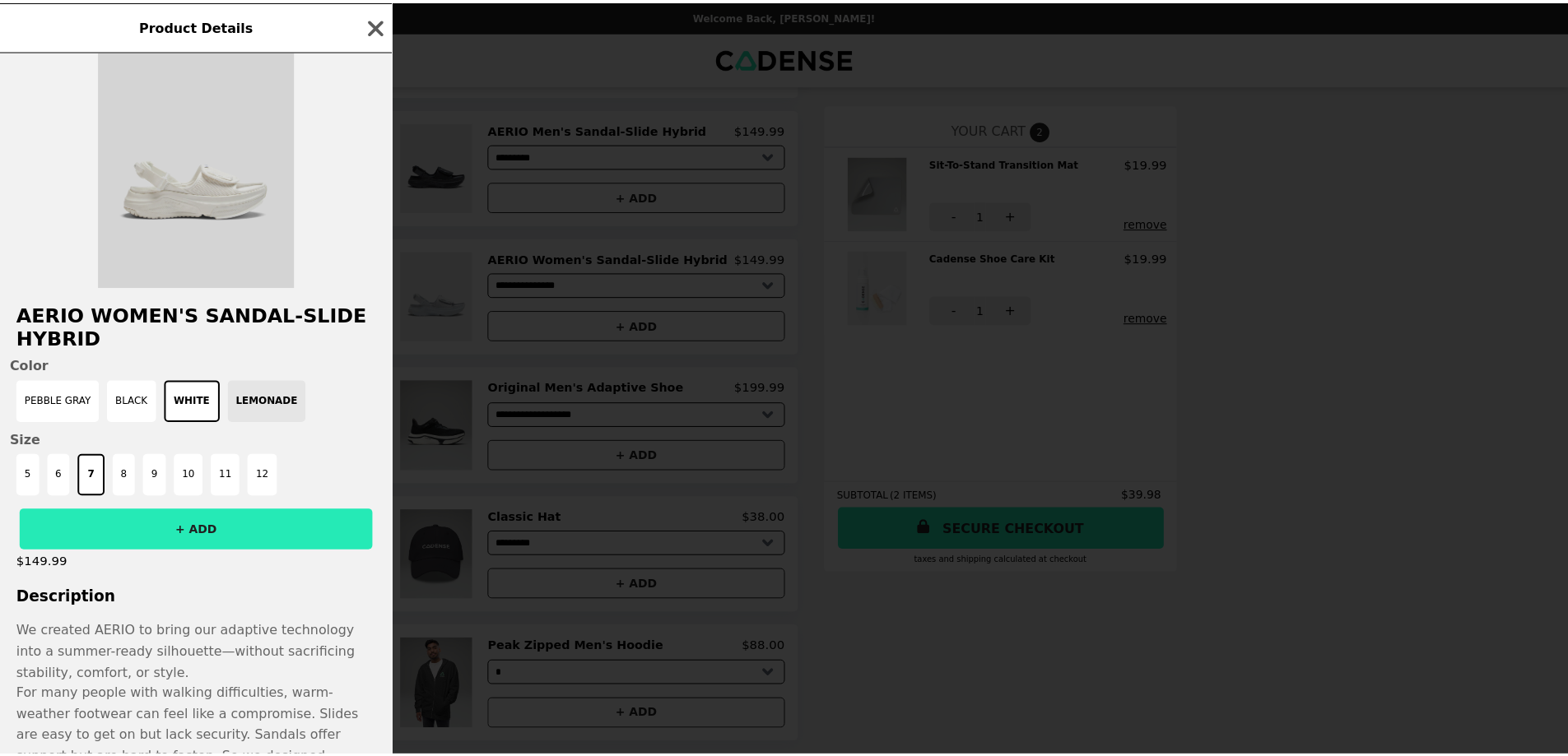
scroll to position [0, 0]
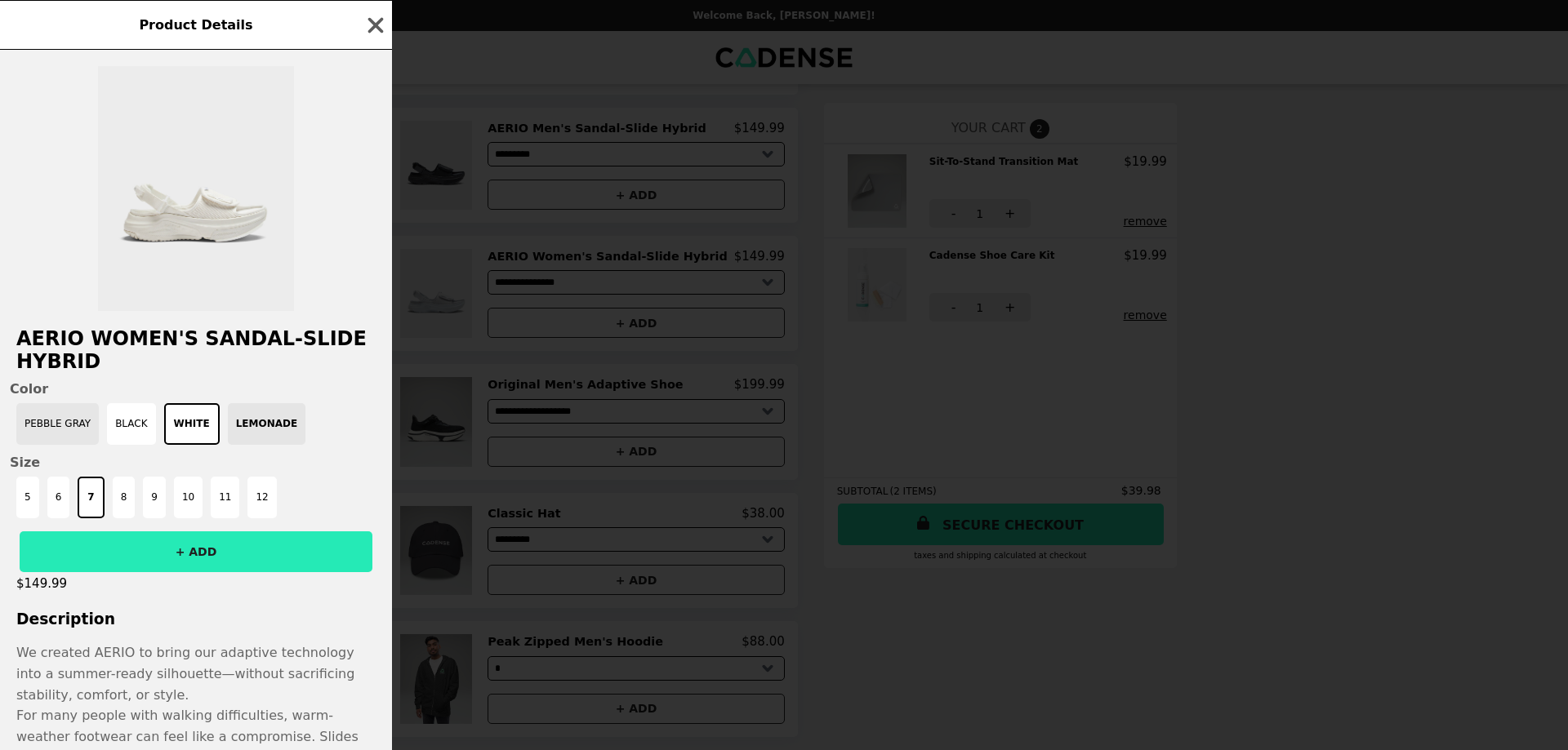
click at [42, 424] on button "Pebble Gray" at bounding box center [58, 424] width 83 height 42
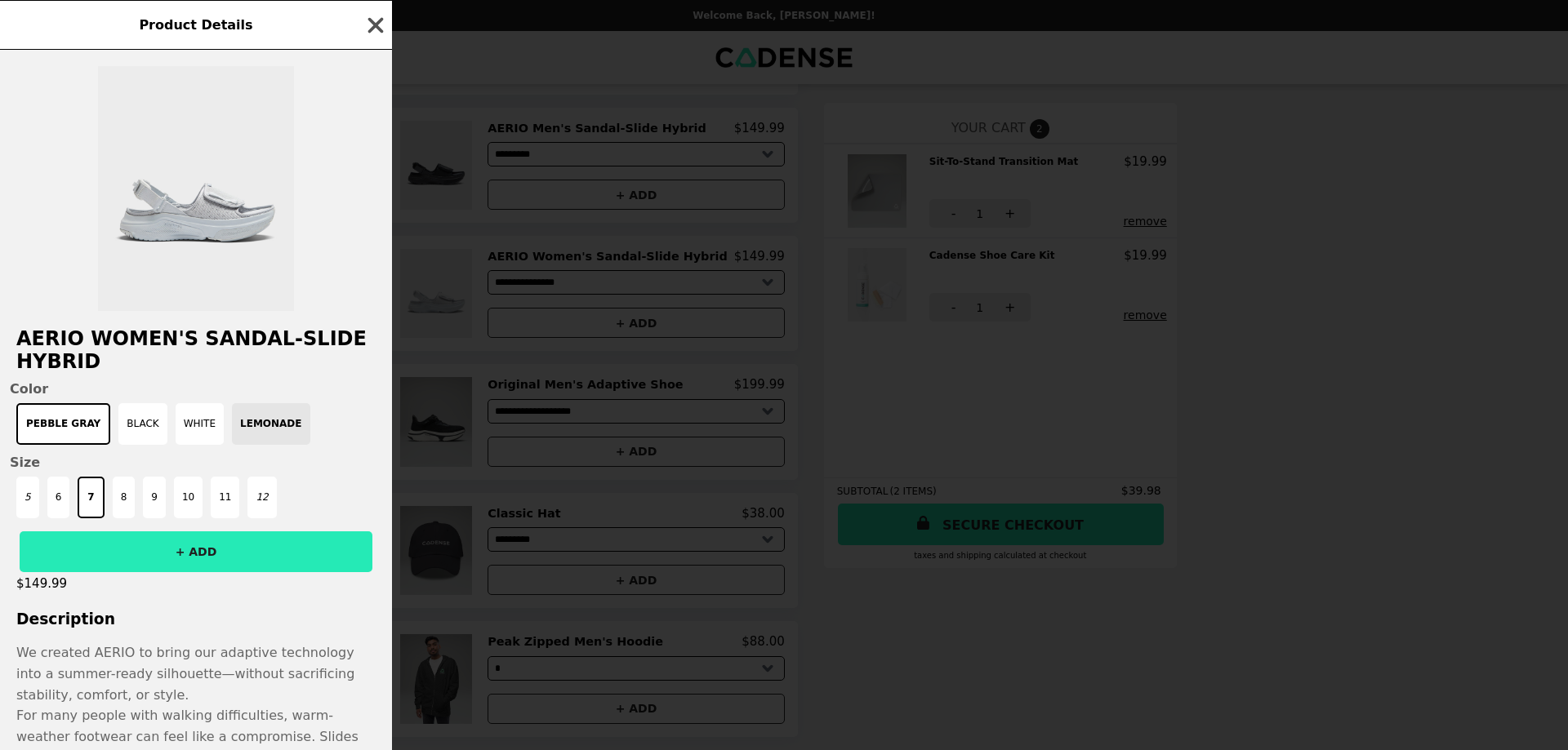
click at [374, 31] on icon "button" at bounding box center [375, 25] width 24 height 24
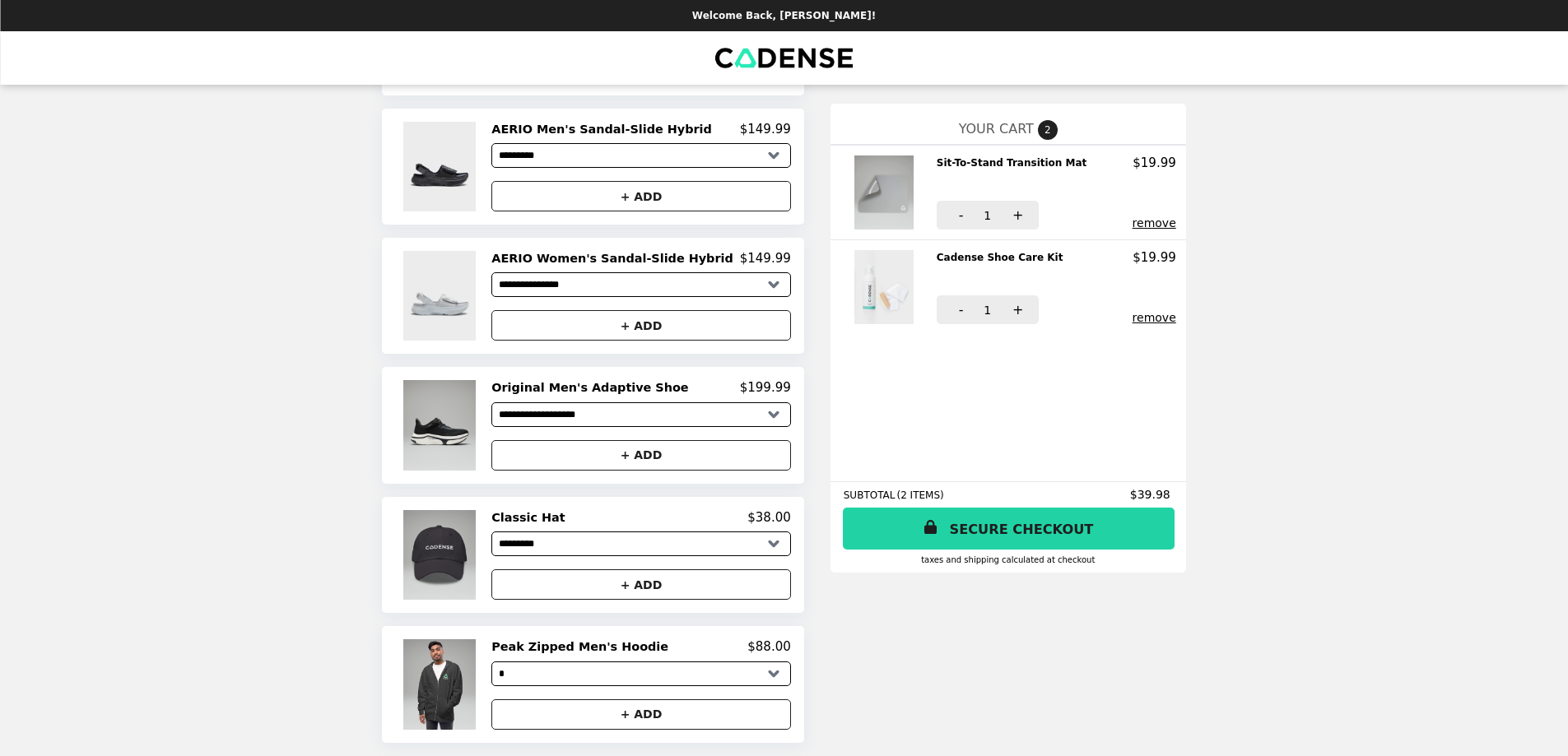
click at [1004, 527] on link "SECURE CHECKOUT" at bounding box center [1008, 528] width 332 height 42
